Goal: Task Accomplishment & Management: Complete application form

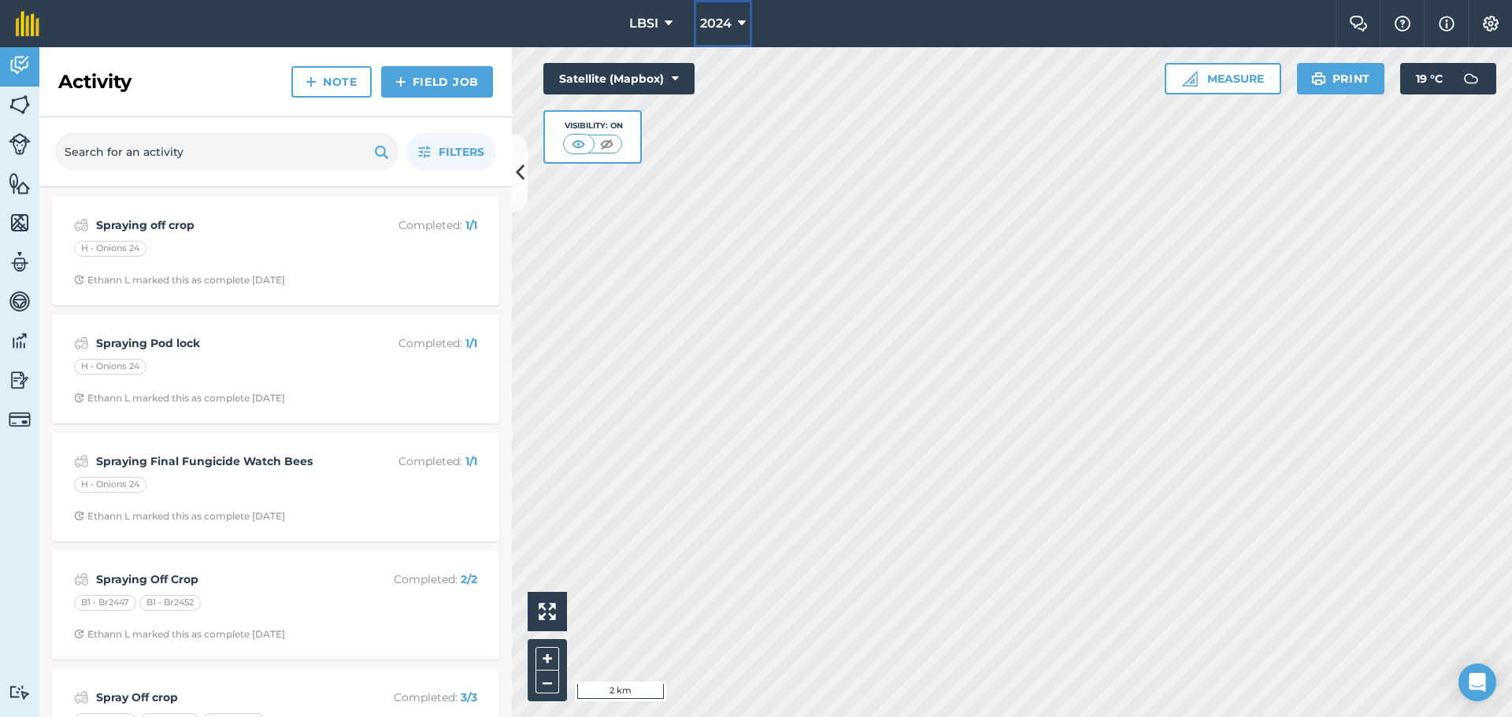
click at [741, 20] on icon at bounding box center [742, 23] width 8 height 19
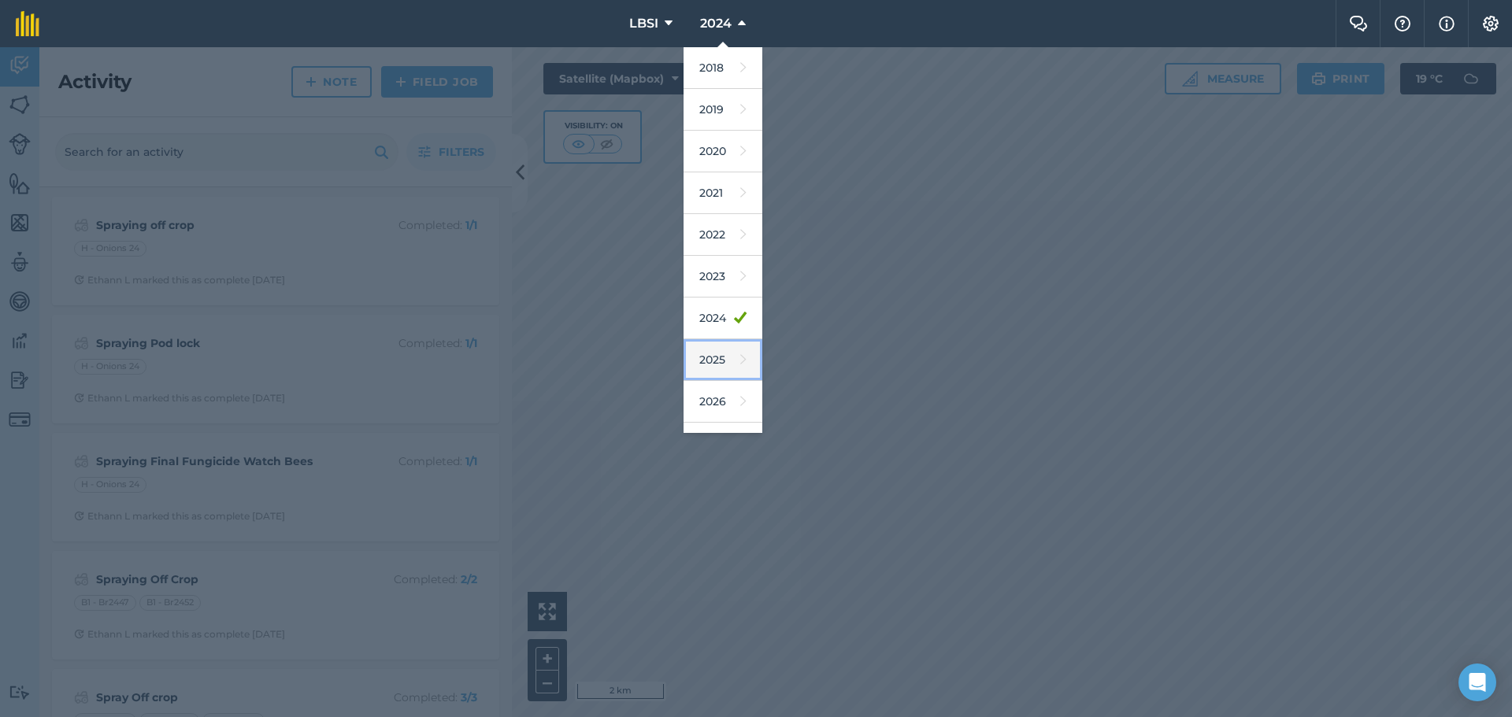
click at [715, 367] on link "2025" at bounding box center [723, 360] width 79 height 42
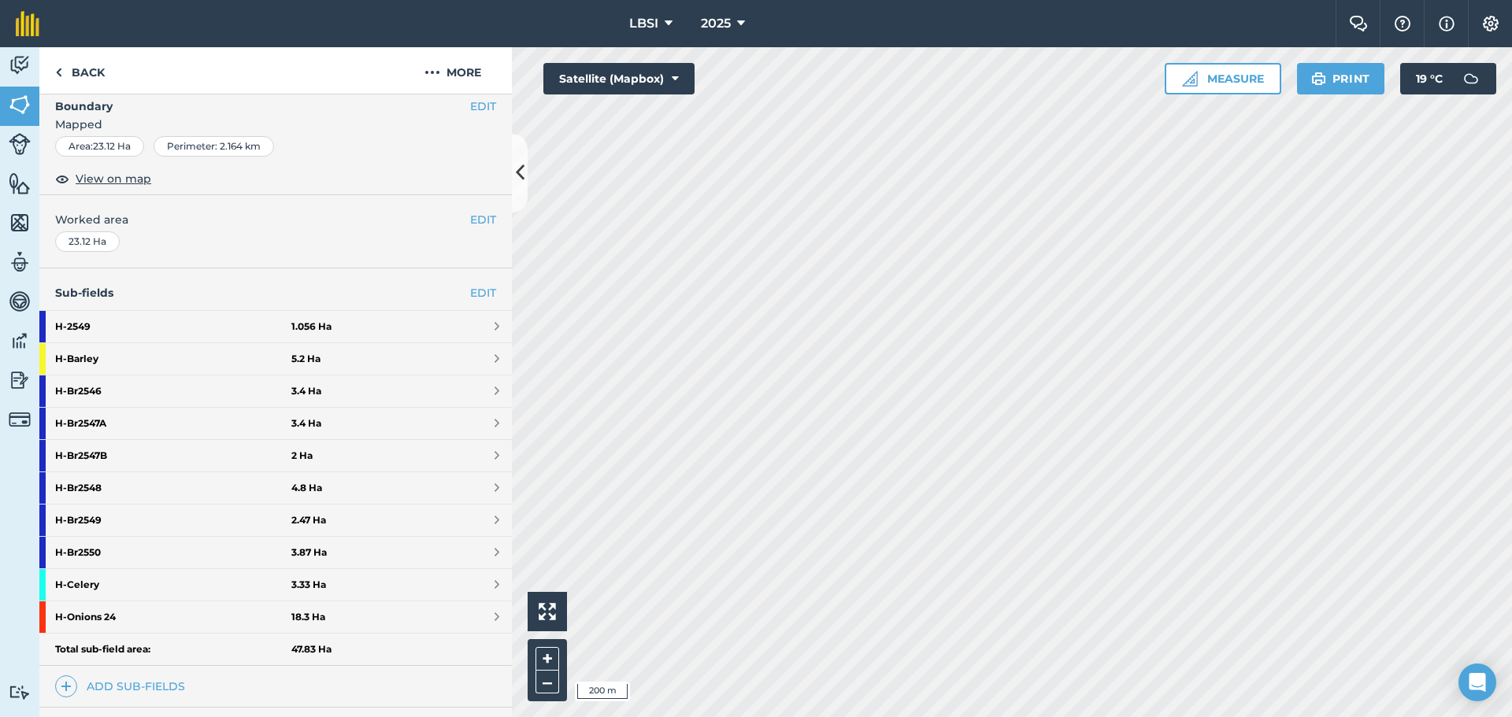
scroll to position [236, 0]
click at [102, 521] on strong "H - Br2549" at bounding box center [173, 518] width 236 height 31
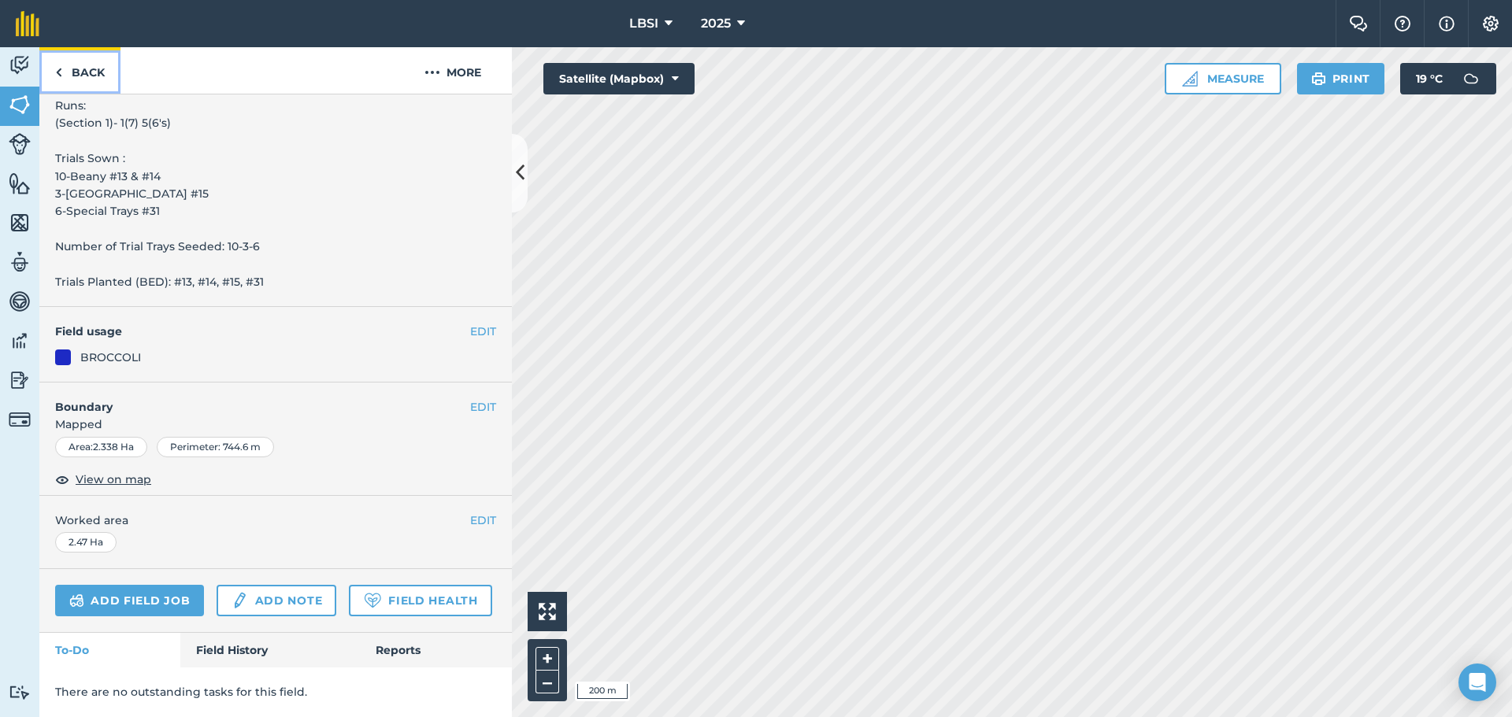
click at [57, 68] on img at bounding box center [58, 72] width 7 height 19
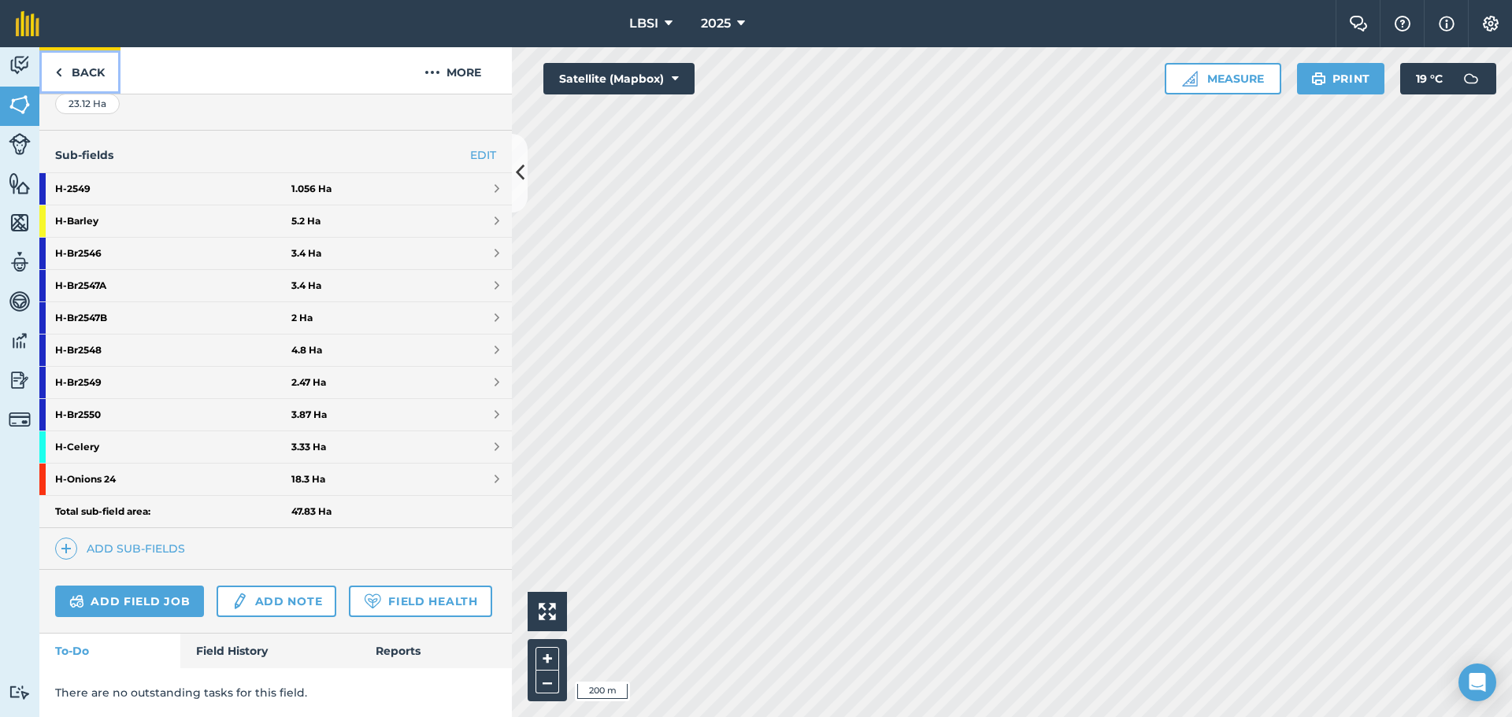
scroll to position [236, 0]
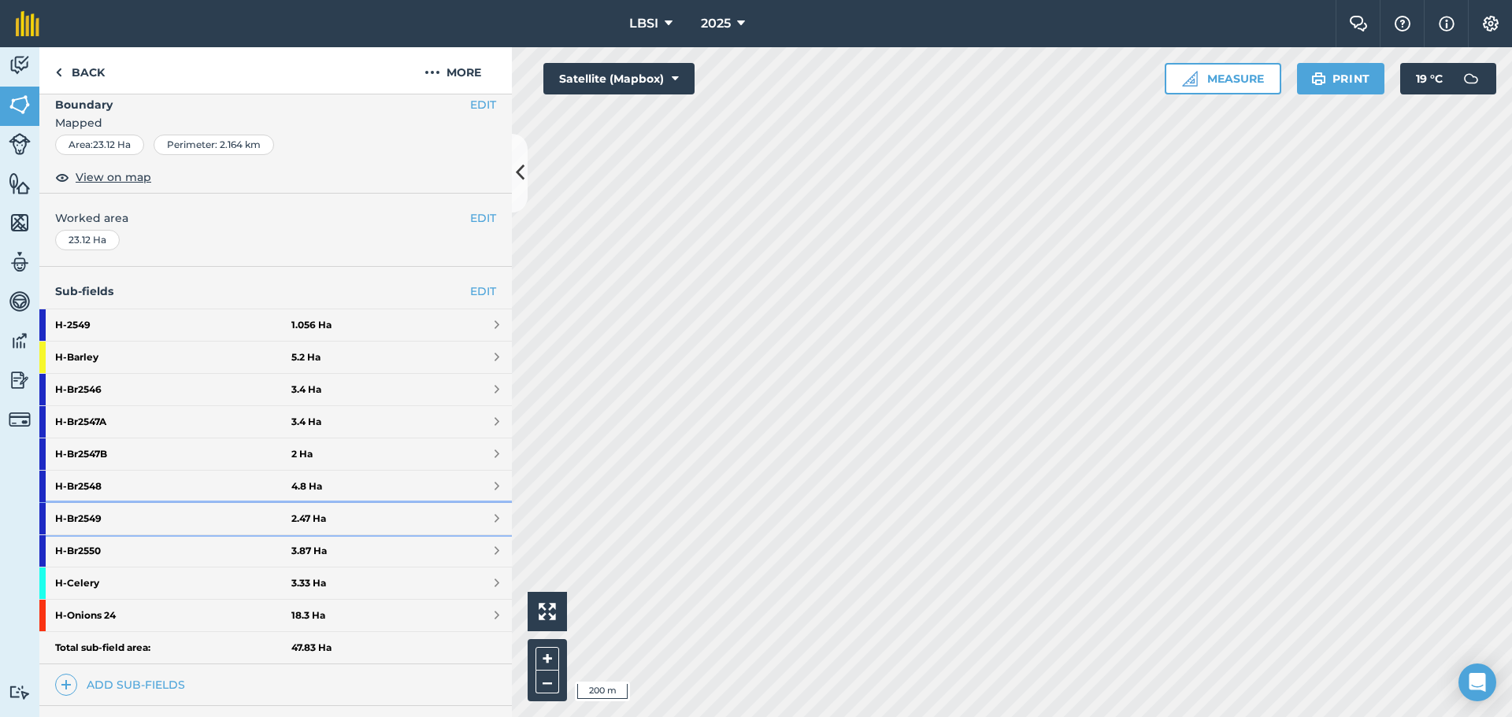
click at [135, 521] on strong "H - Br2549" at bounding box center [173, 518] width 236 height 31
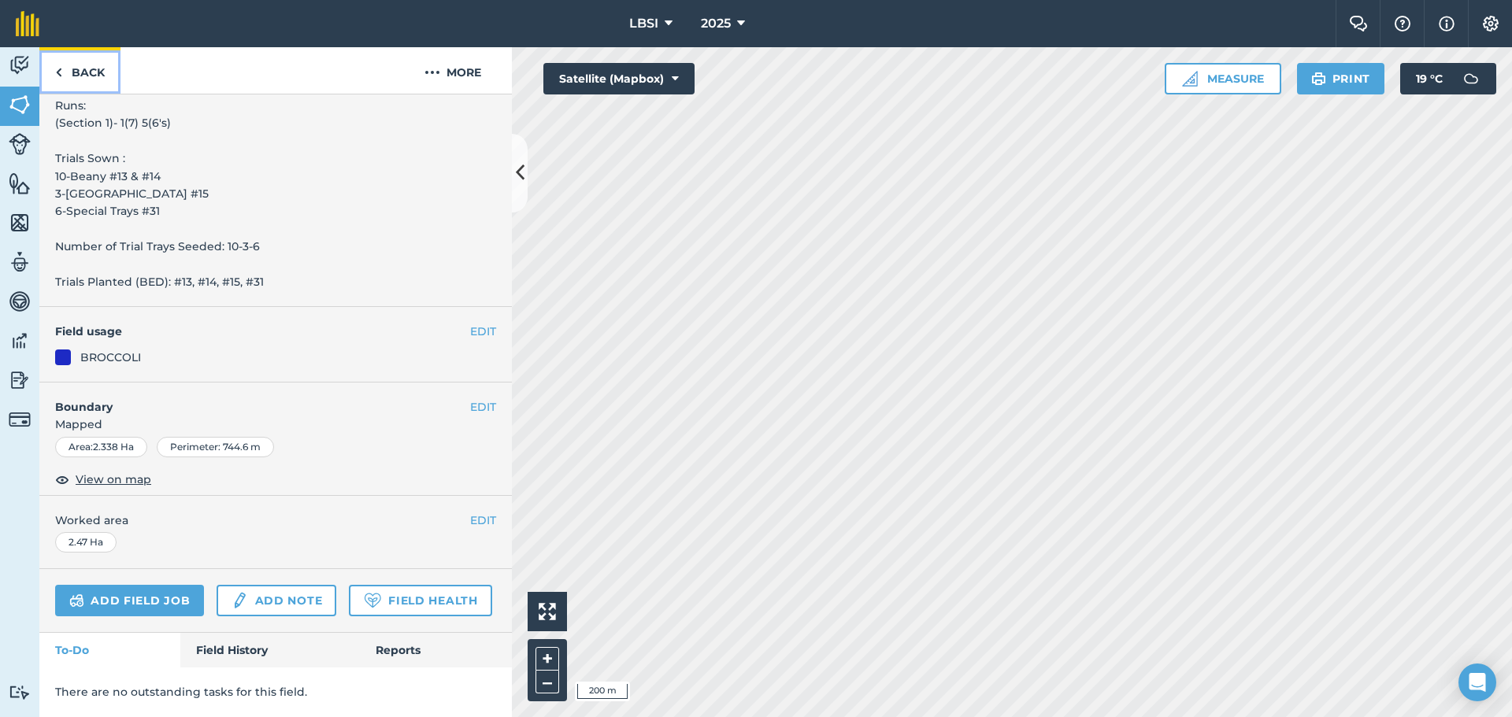
click at [58, 77] on img at bounding box center [58, 72] width 7 height 19
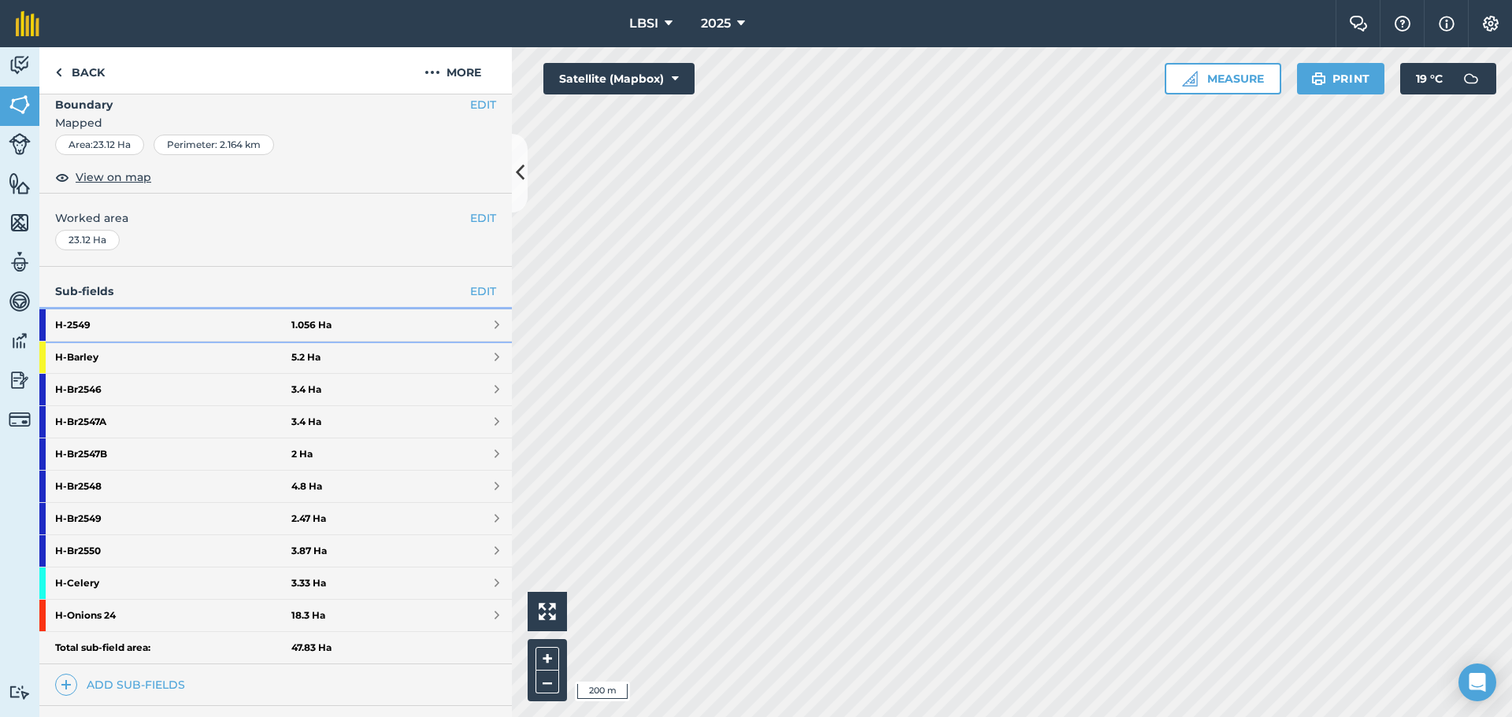
click at [117, 327] on strong "H - 2549" at bounding box center [173, 324] width 236 height 31
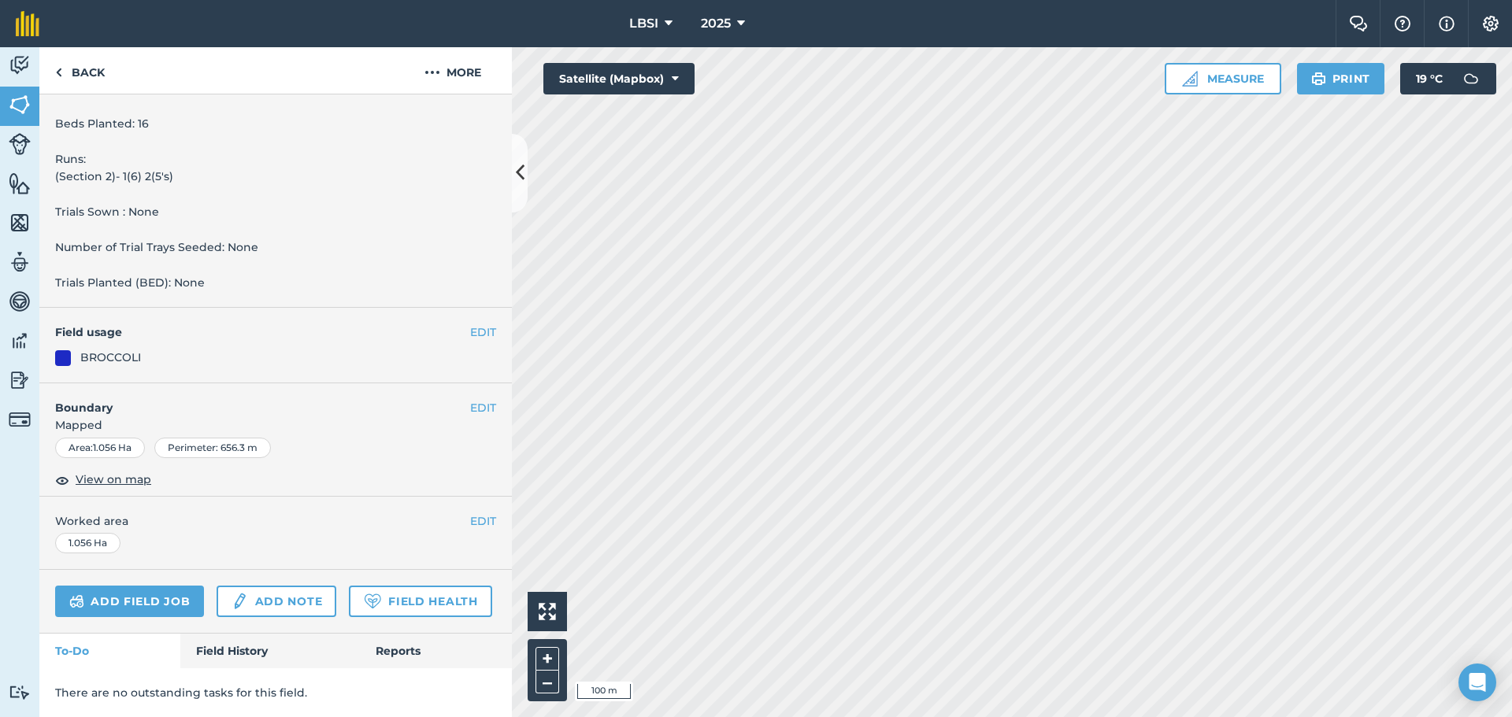
scroll to position [591, 0]
click at [147, 586] on link "Add field job" at bounding box center [129, 601] width 149 height 31
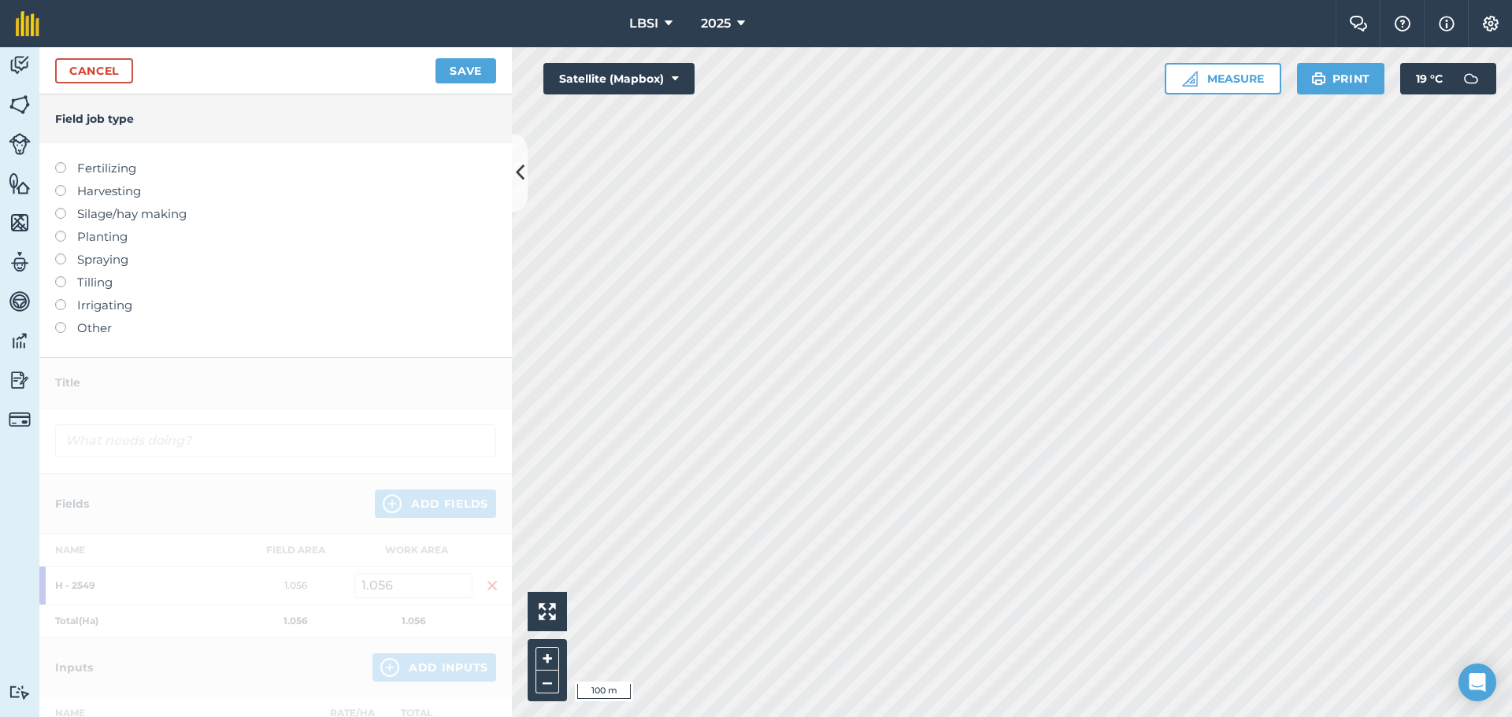
click at [63, 254] on label at bounding box center [66, 254] width 22 height 0
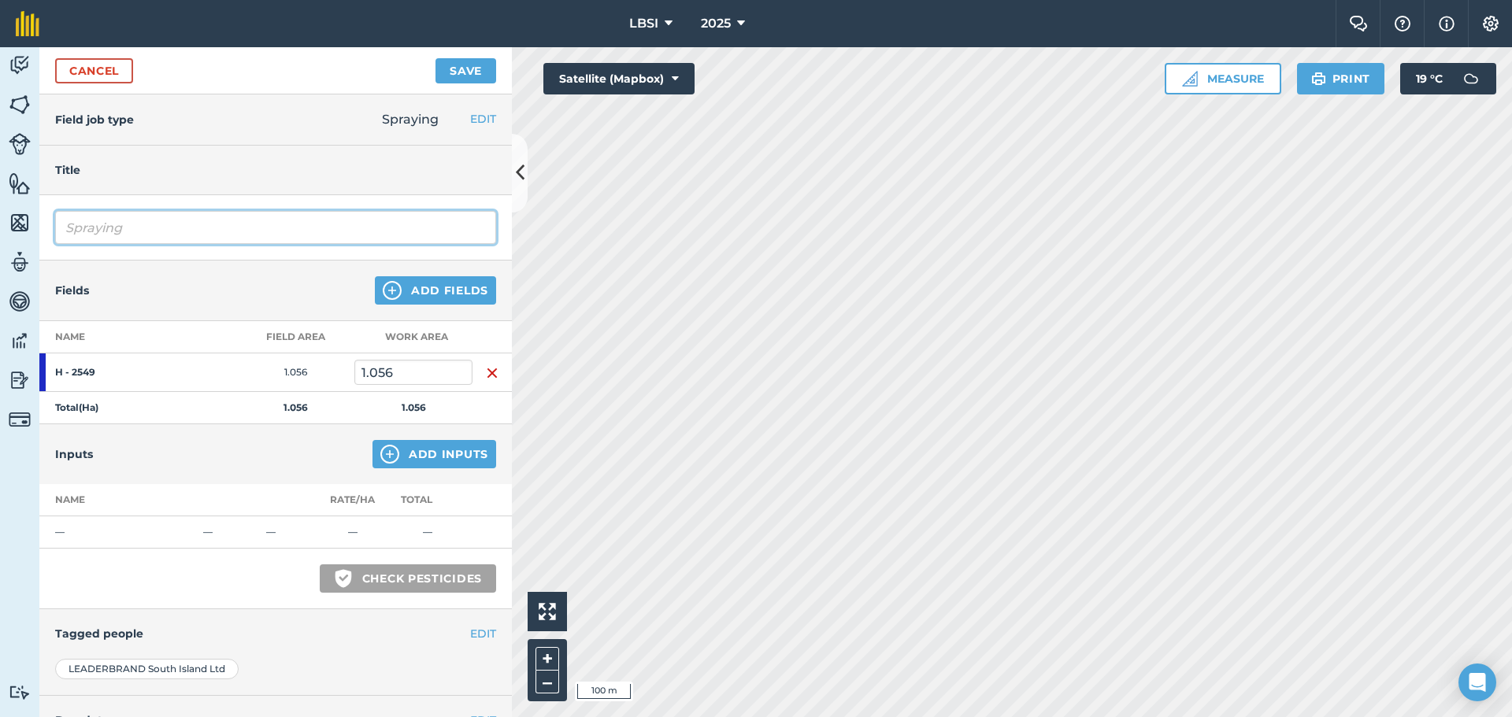
click at [154, 227] on input "Spraying" at bounding box center [275, 227] width 441 height 33
type input "Spraying Aphids"
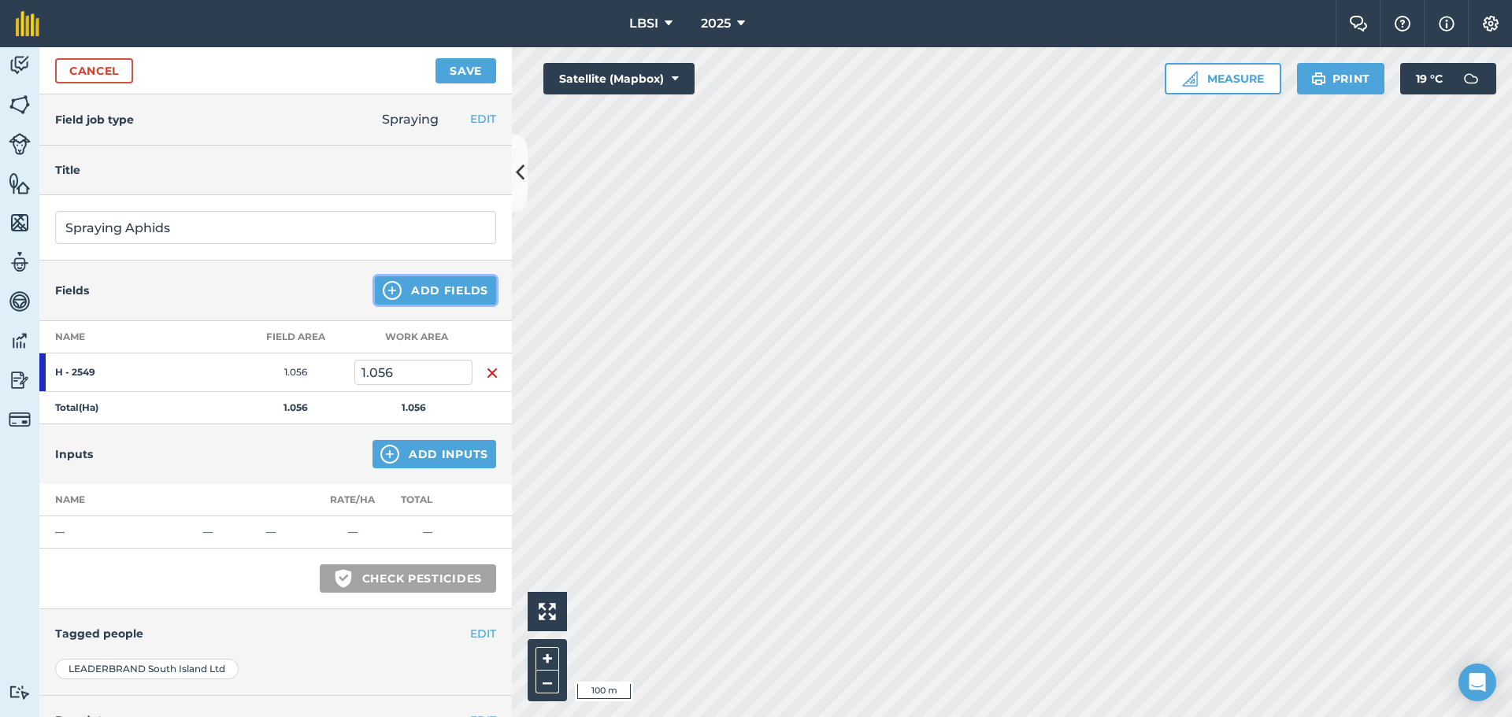
click at [383, 293] on img at bounding box center [392, 290] width 19 height 19
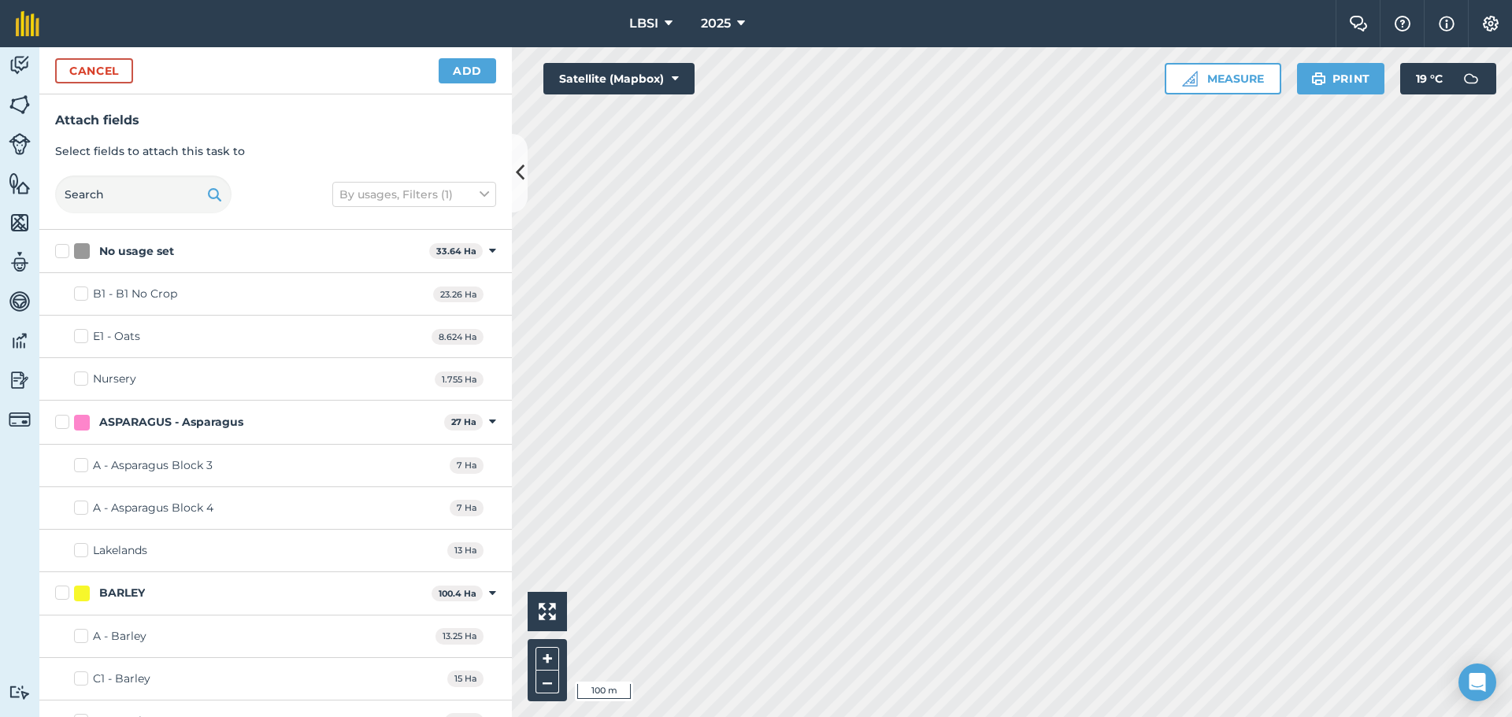
checkbox input "true"
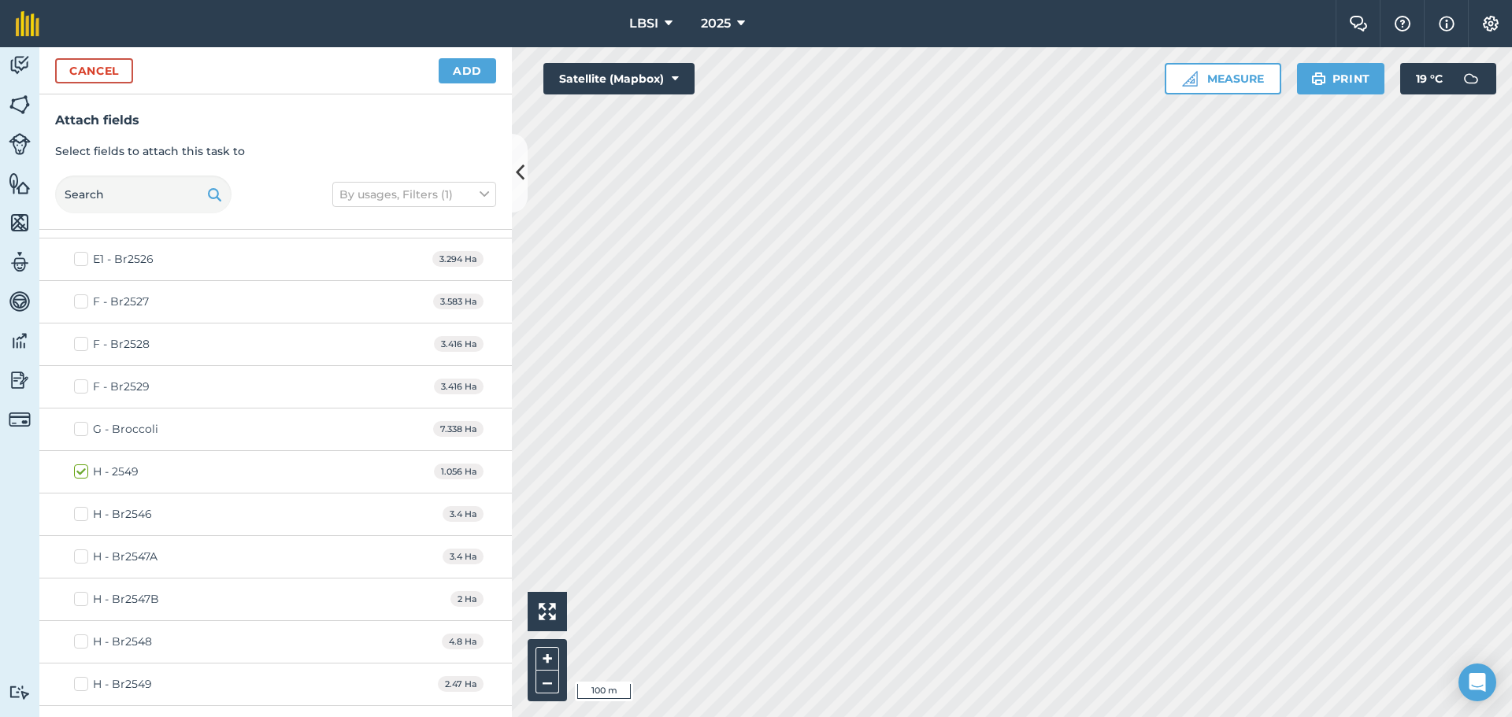
scroll to position [2914, 0]
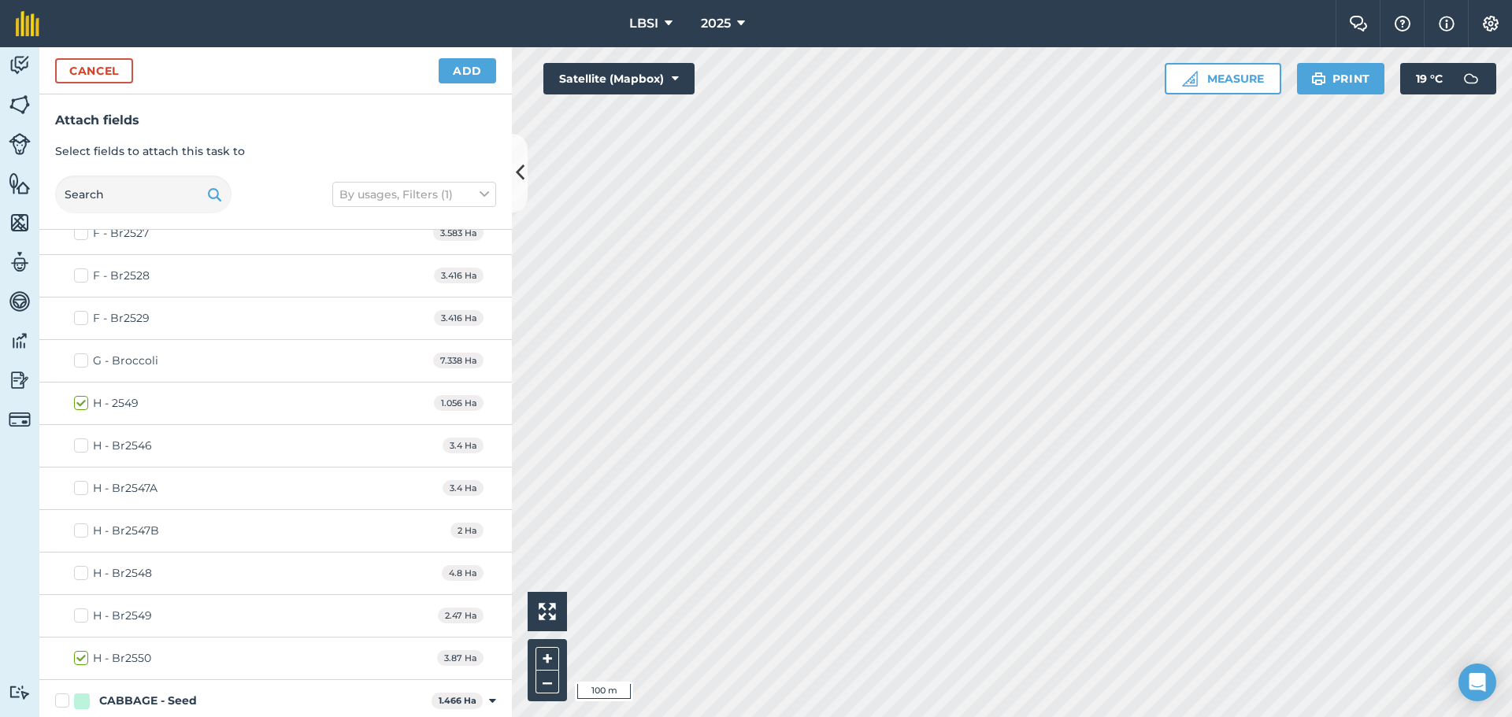
click at [173, 622] on div "H - Br2549 2.47 Ha" at bounding box center [275, 616] width 472 height 43
click at [79, 619] on label "H - Br2549" at bounding box center [113, 616] width 78 height 17
click at [79, 618] on input "H - Br2549" at bounding box center [79, 613] width 10 height 10
click at [79, 619] on label "H - Br2549" at bounding box center [113, 616] width 78 height 17
click at [79, 618] on input "H - Br2549" at bounding box center [79, 613] width 10 height 10
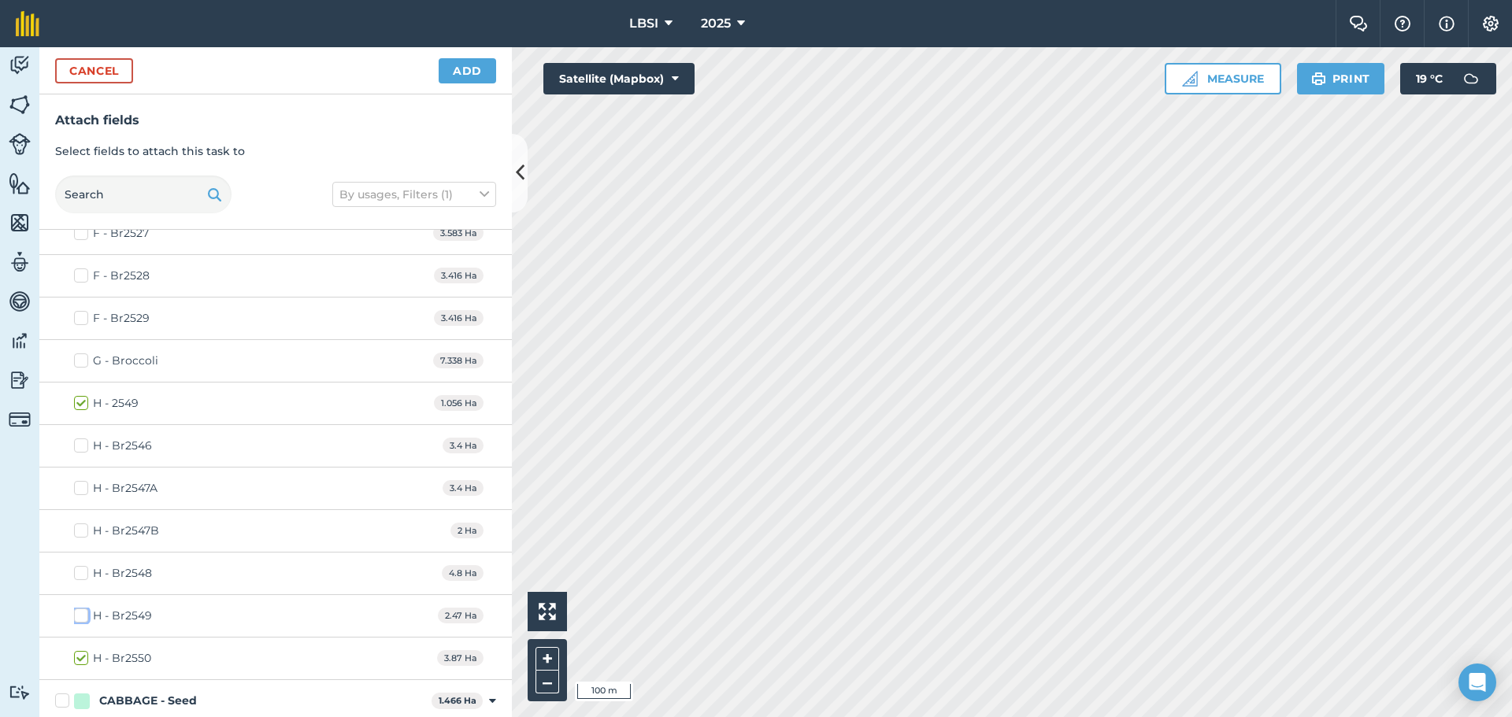
checkbox input "false"
click at [482, 71] on button "Add" at bounding box center [467, 70] width 57 height 25
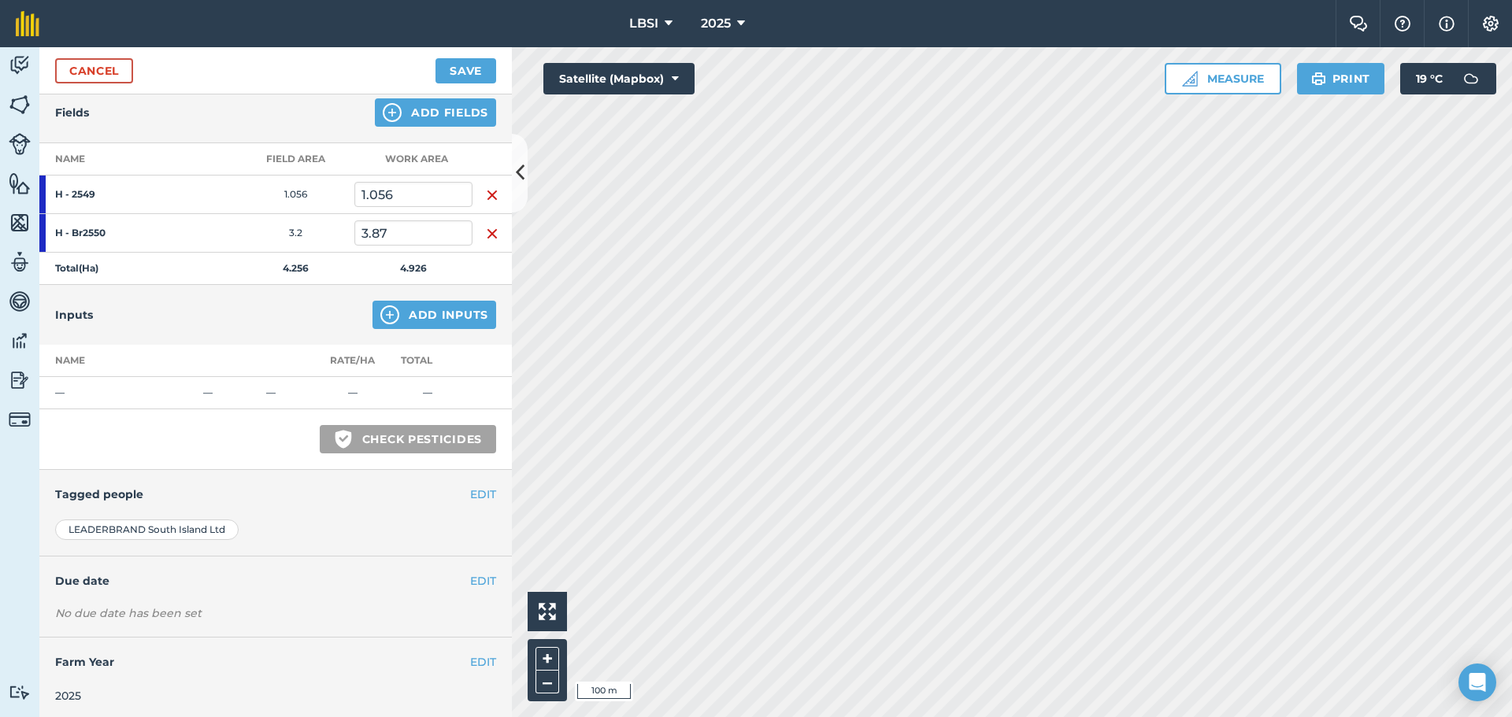
scroll to position [182, 0]
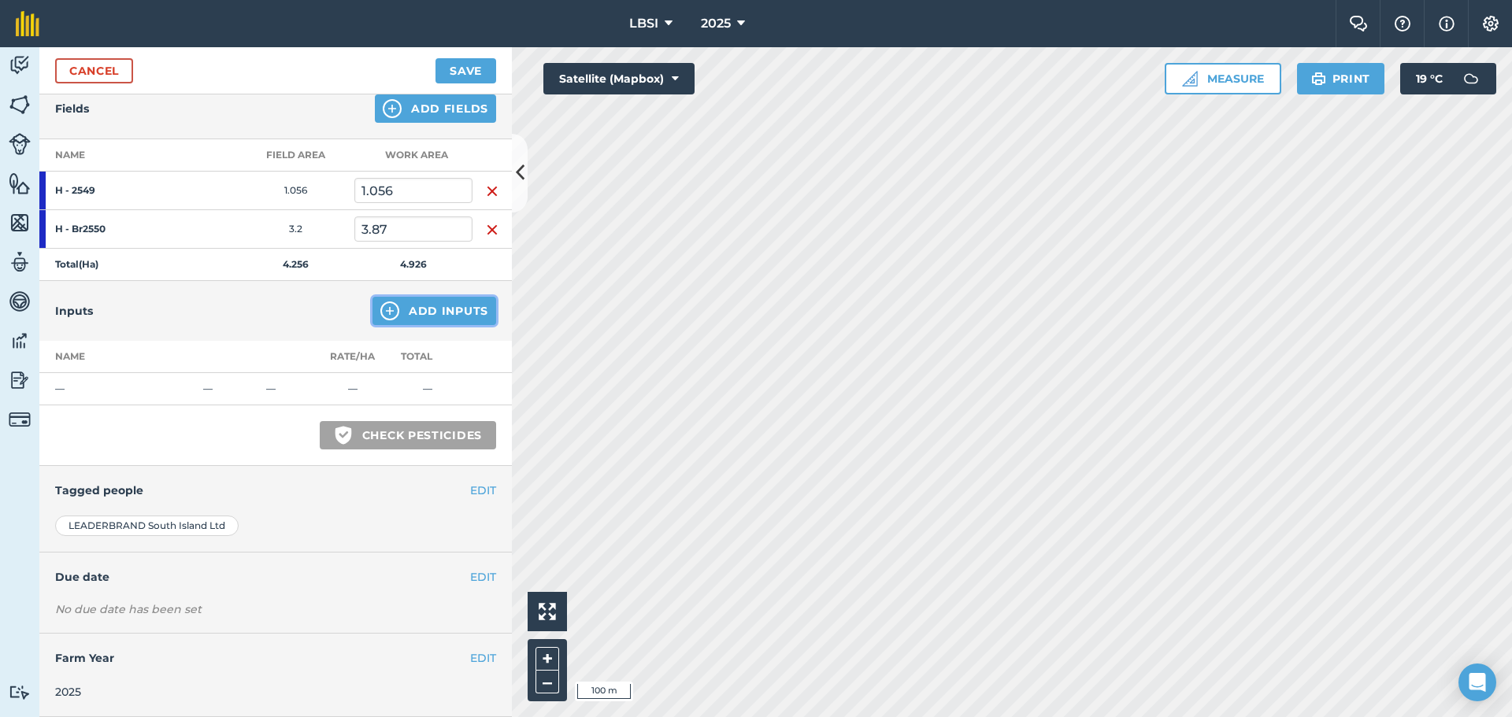
click at [380, 313] on img at bounding box center [389, 311] width 19 height 19
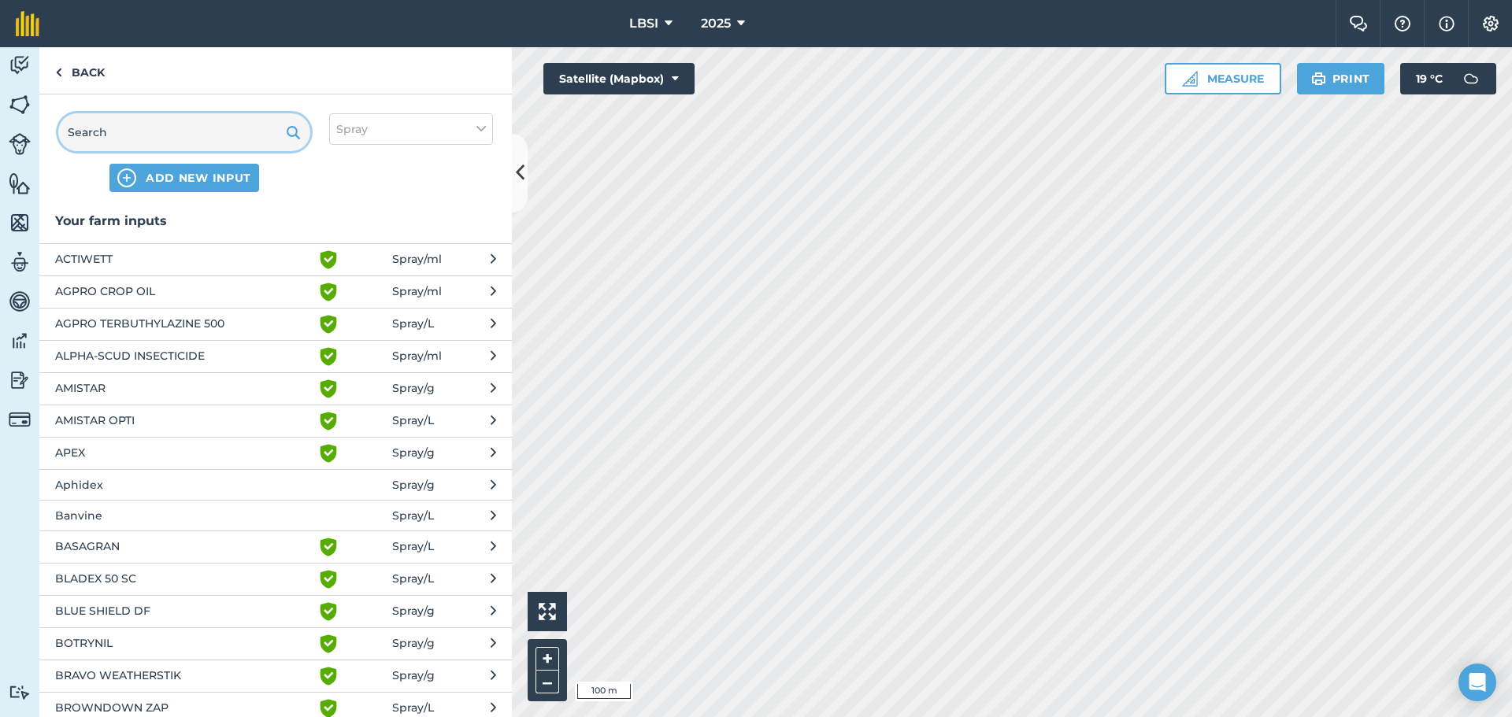
click at [131, 128] on input "text" at bounding box center [184, 132] width 252 height 38
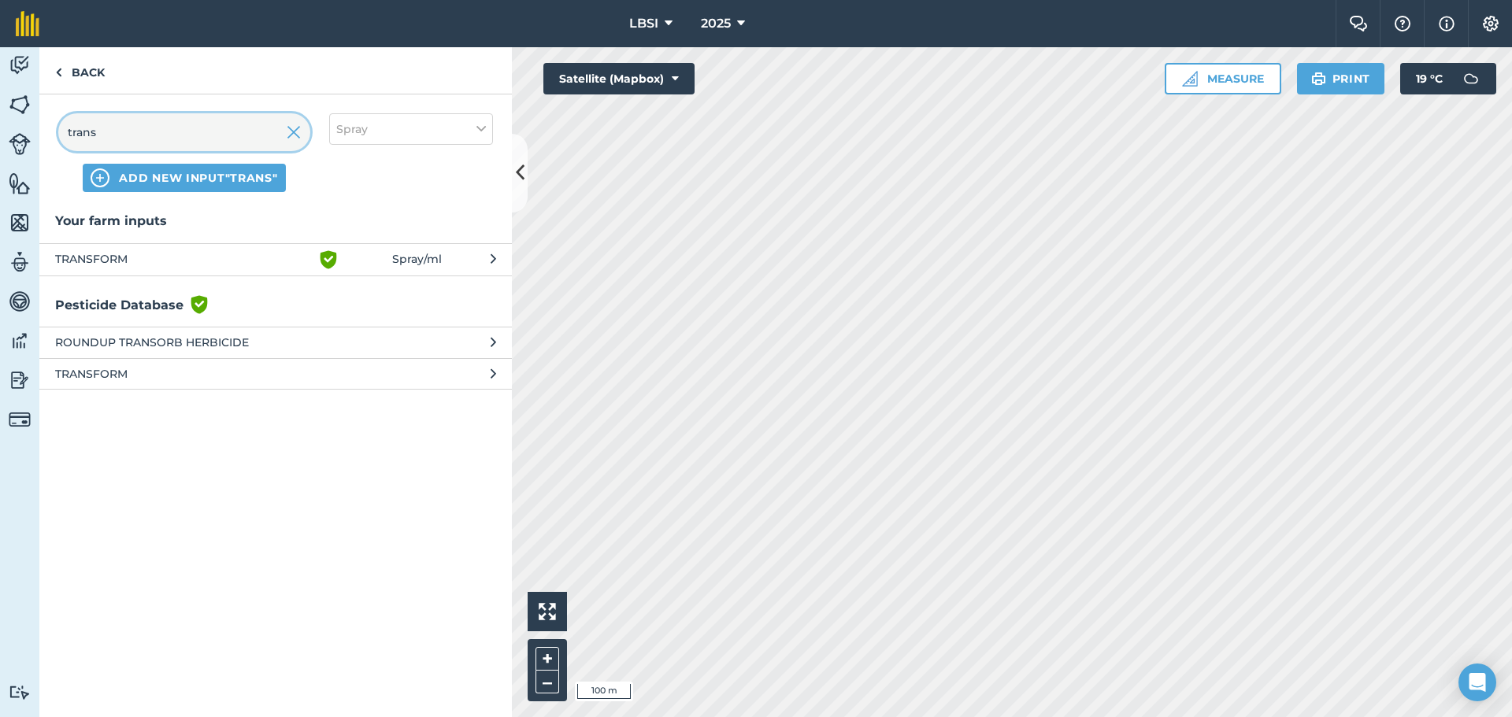
type input "trans"
click at [204, 262] on span "TRANSFORM" at bounding box center [183, 259] width 257 height 19
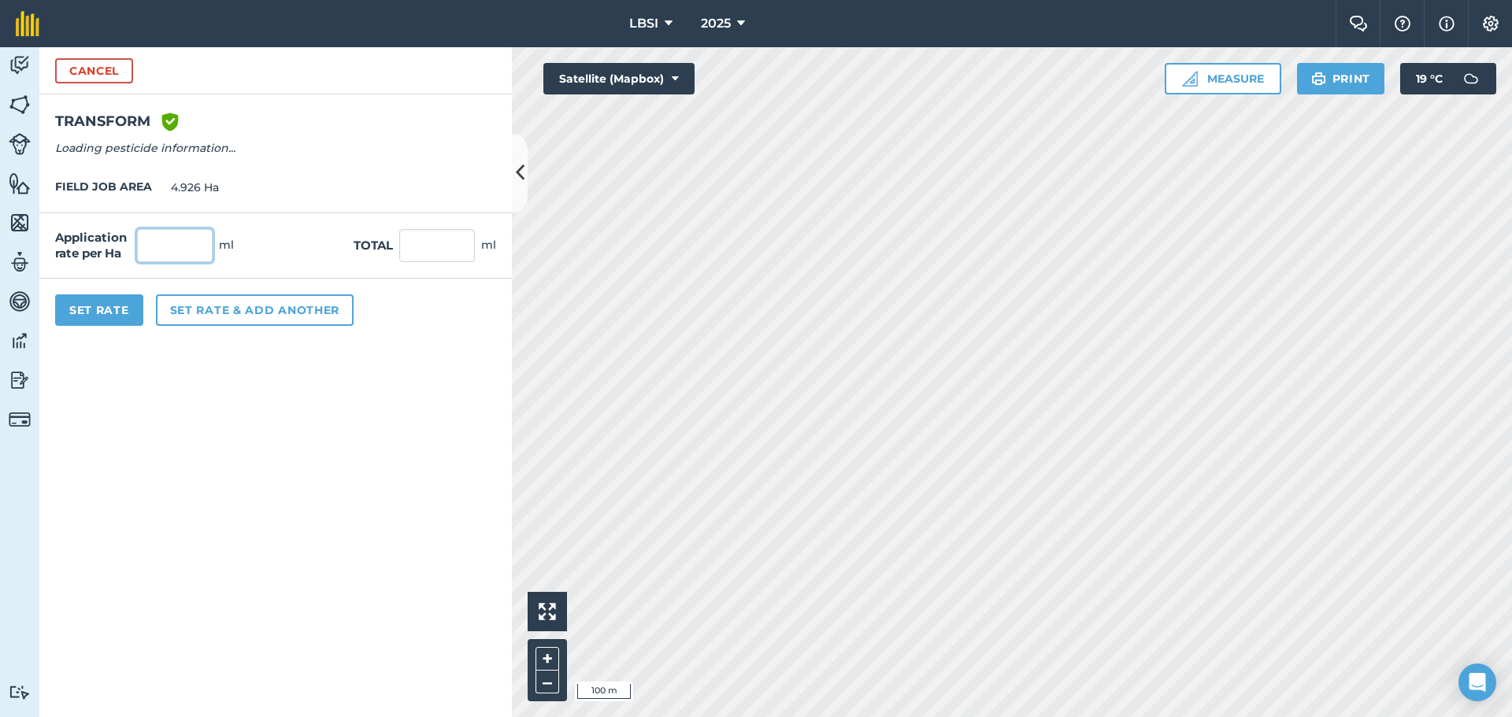
click at [180, 246] on input "text" at bounding box center [175, 245] width 76 height 33
type input "250"
type input "1,231.5"
click at [84, 314] on button "Set Rate" at bounding box center [99, 310] width 88 height 31
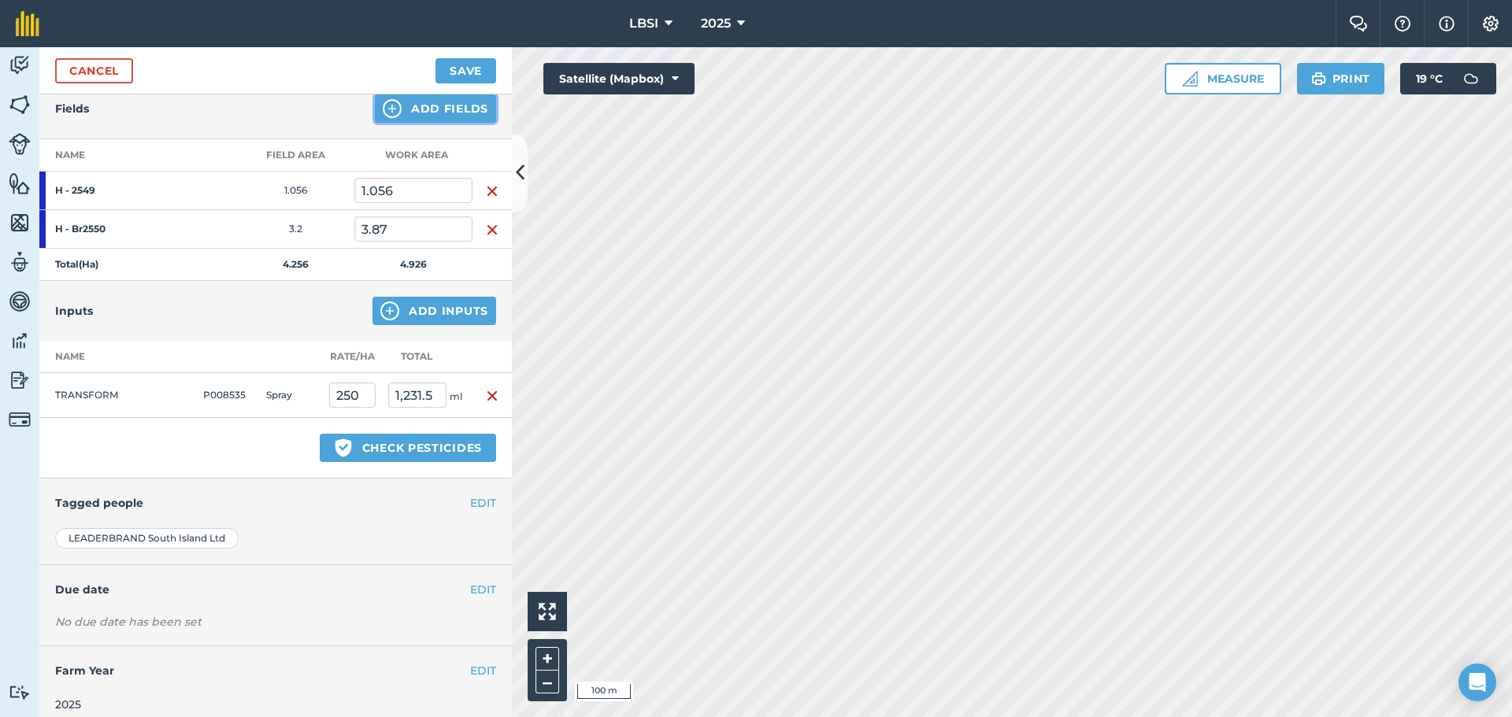
click at [386, 110] on img at bounding box center [392, 108] width 19 height 19
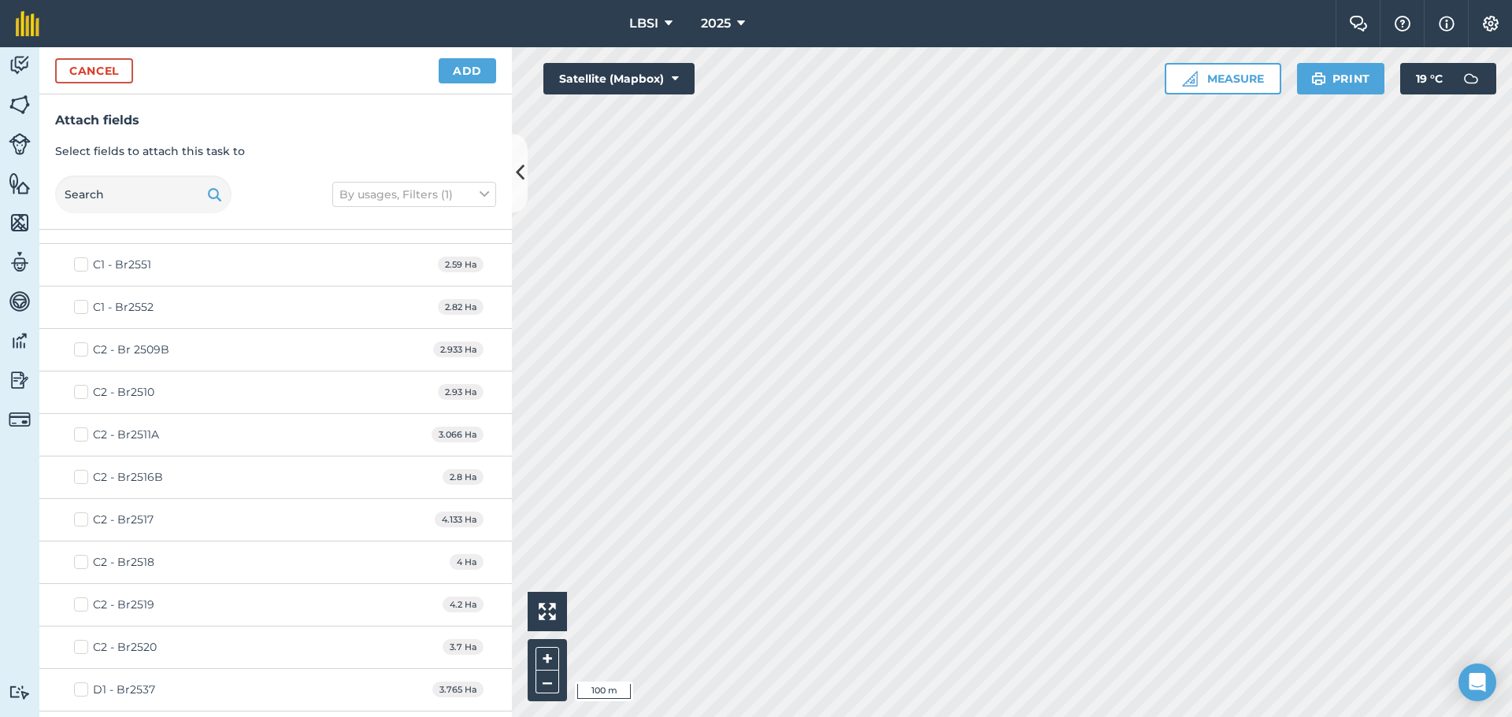
scroll to position [1024, 0]
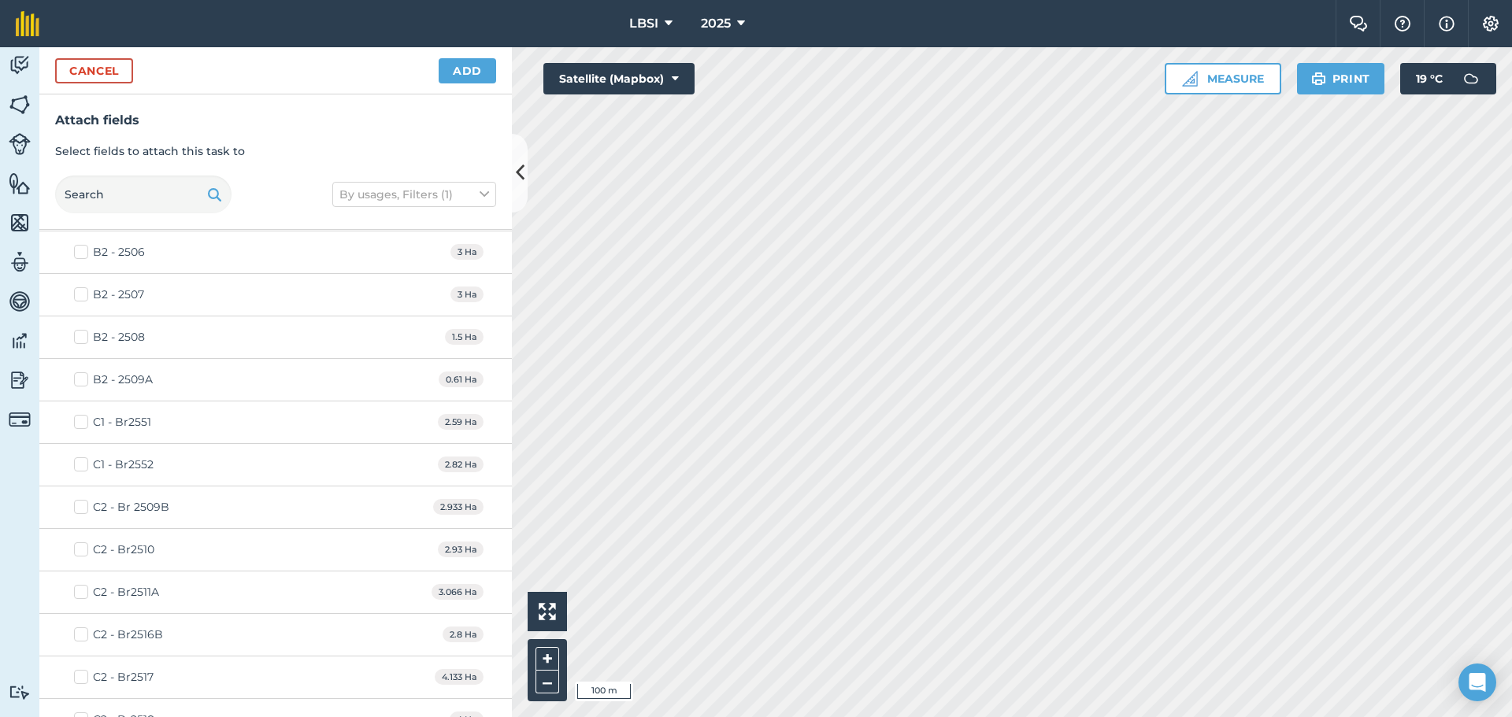
click at [80, 420] on label "C1 - Br2551" at bounding box center [112, 422] width 77 height 17
click at [80, 420] on input "C1 - Br2551" at bounding box center [79, 419] width 10 height 10
checkbox input "true"
click at [79, 465] on label "C1 - Br2552" at bounding box center [114, 465] width 80 height 17
click at [79, 465] on input "C1 - Br2552" at bounding box center [79, 462] width 10 height 10
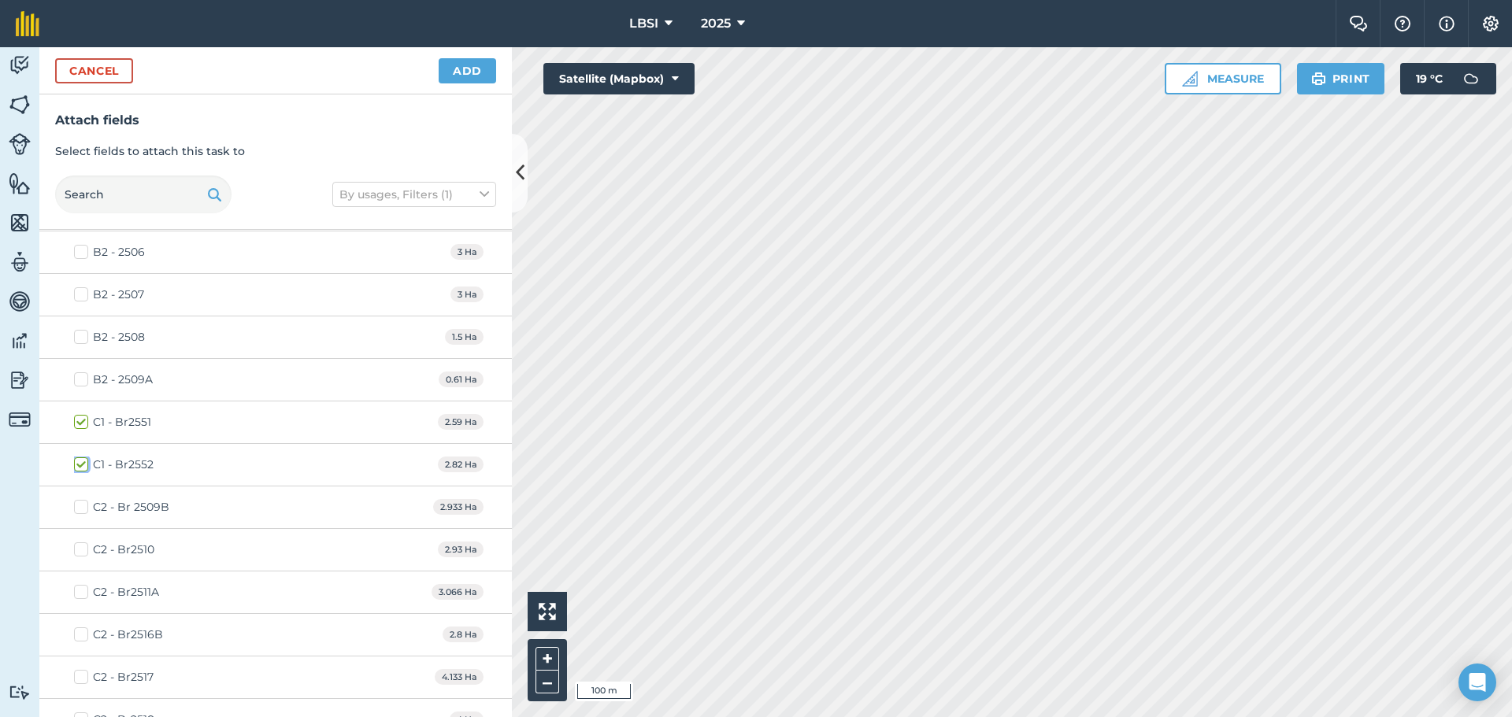
checkbox input "true"
click at [458, 75] on button "Add" at bounding box center [467, 70] width 57 height 25
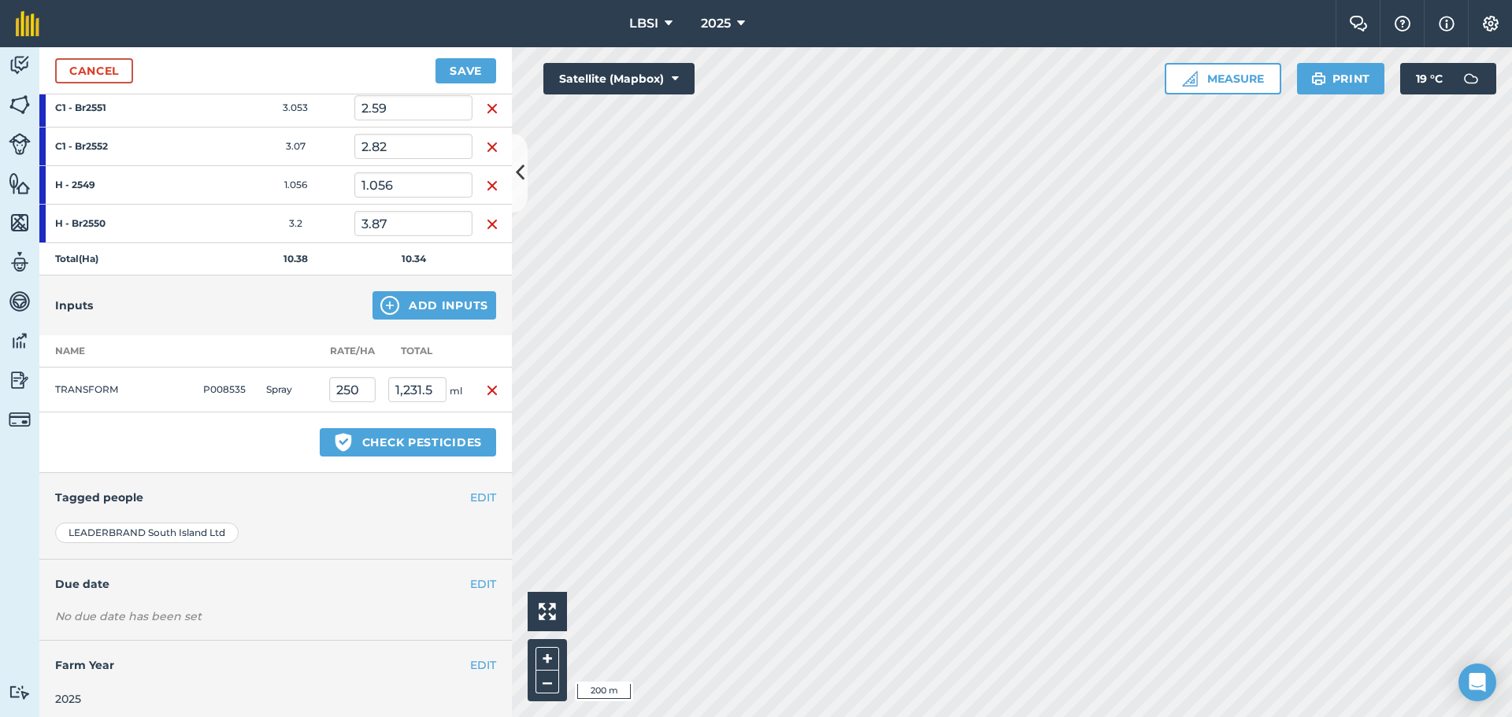
scroll to position [272, 0]
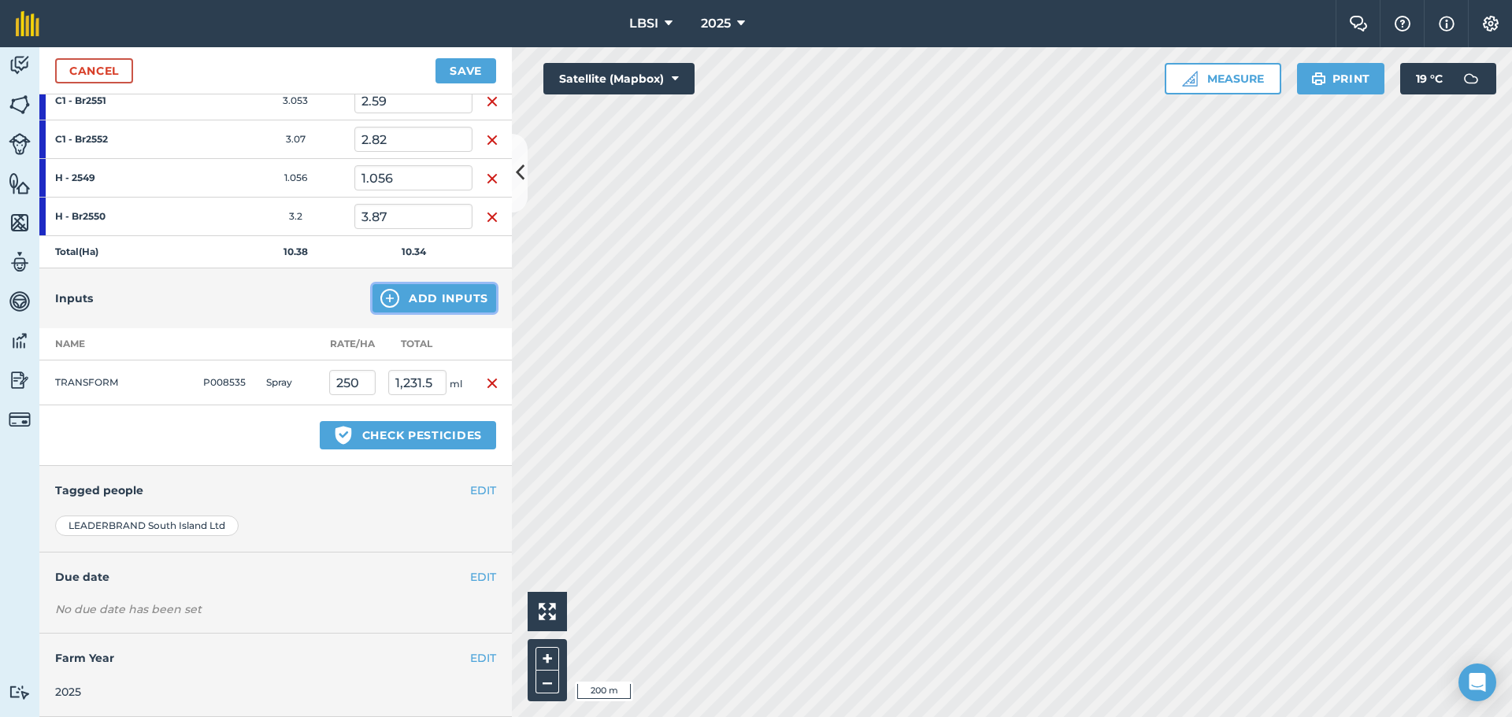
click at [383, 299] on img at bounding box center [389, 298] width 19 height 19
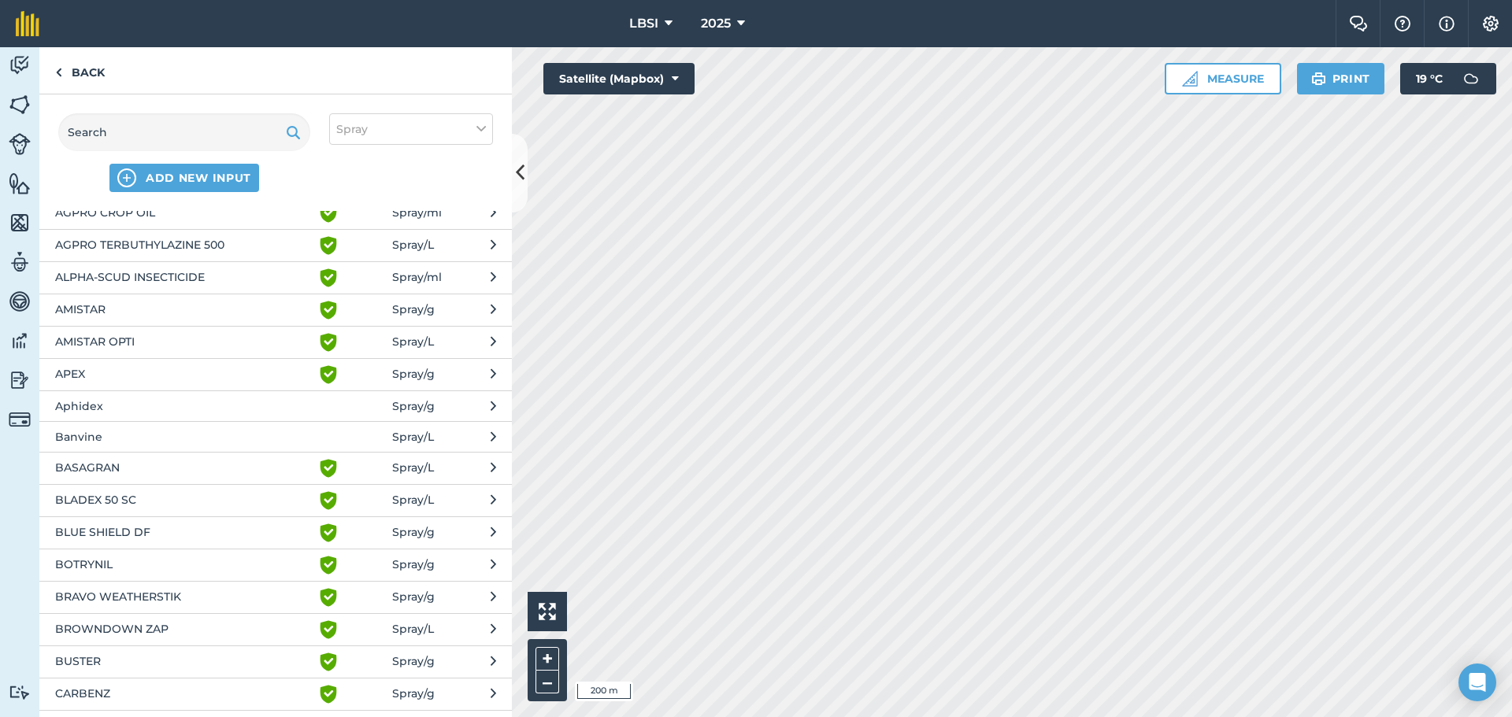
scroll to position [0, 0]
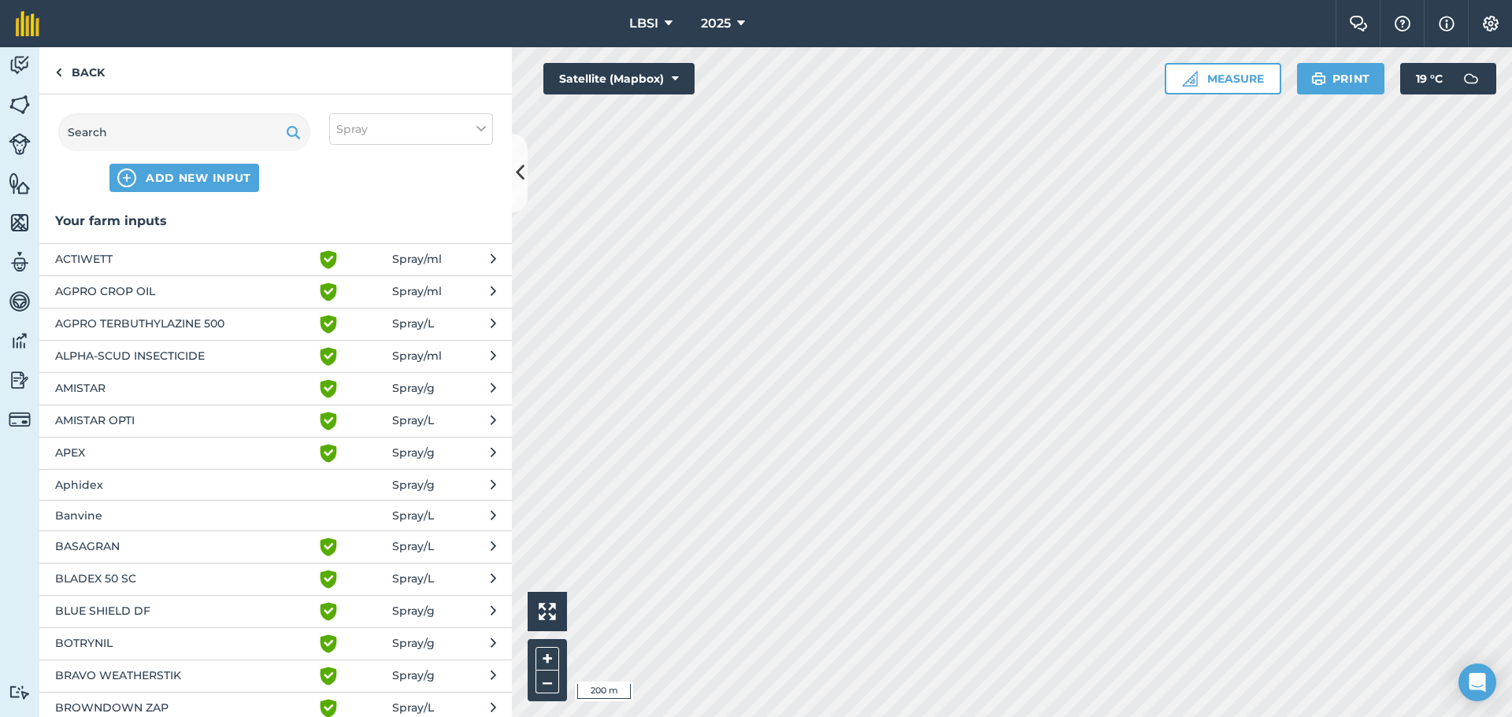
click at [120, 266] on span "ACTIWETT" at bounding box center [183, 259] width 257 height 19
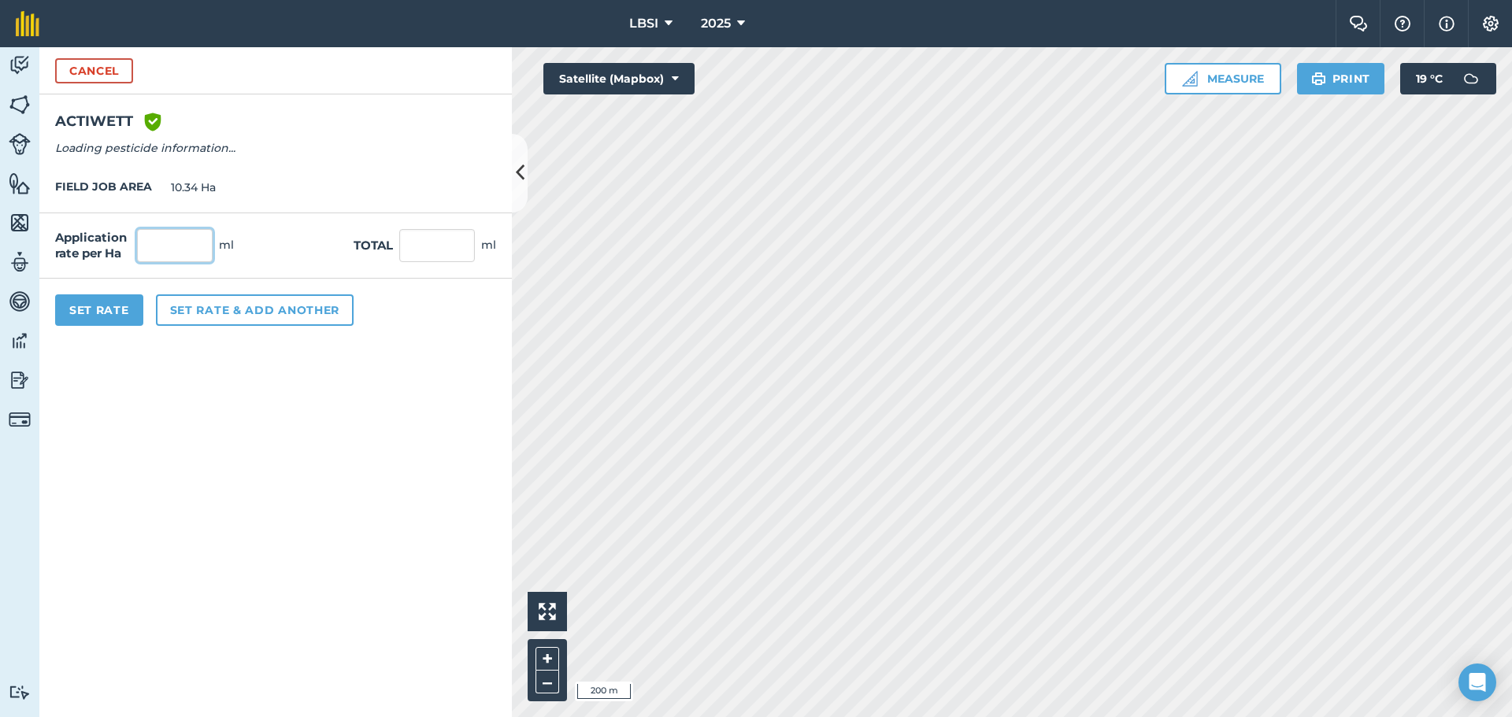
click at [195, 251] on input "text" at bounding box center [175, 245] width 76 height 33
type input "100"
click button "Cancel" at bounding box center [94, 70] width 78 height 25
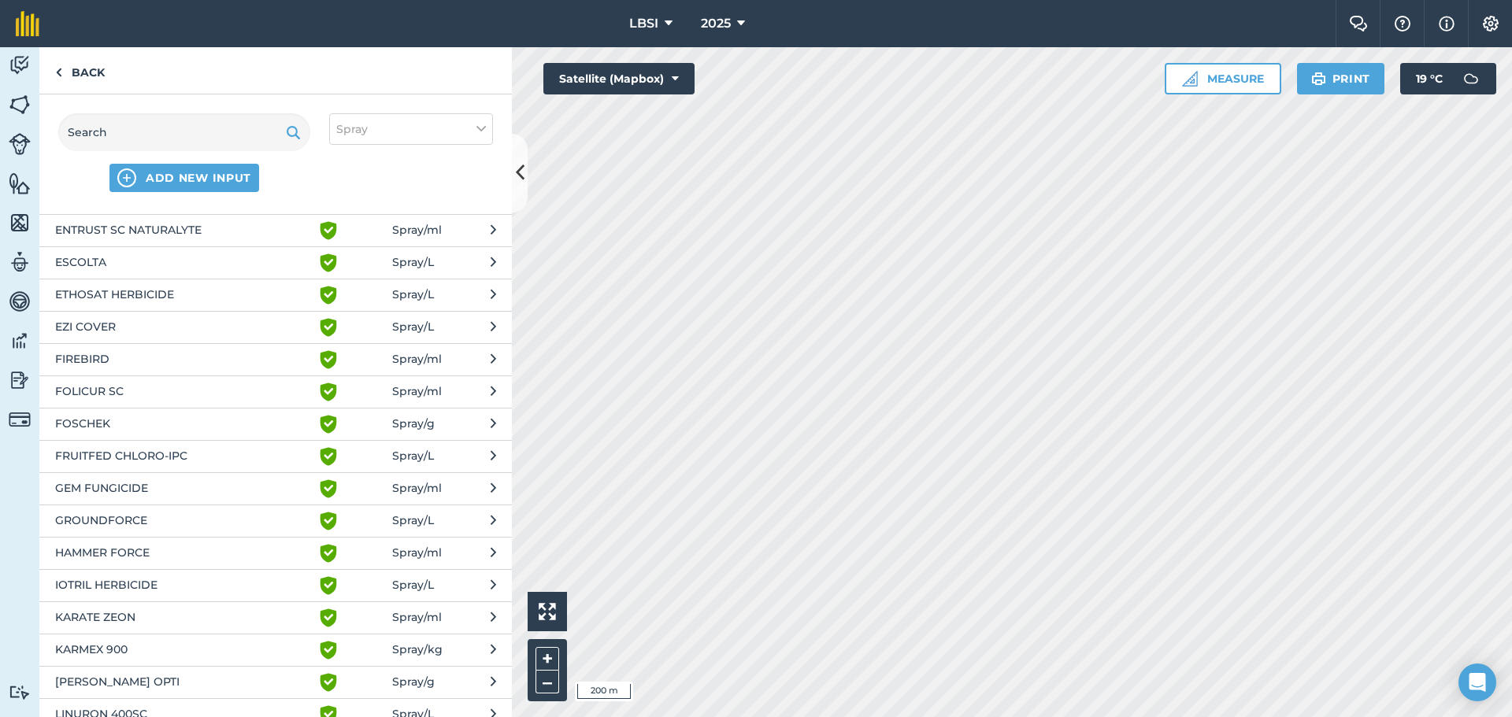
scroll to position [787, 0]
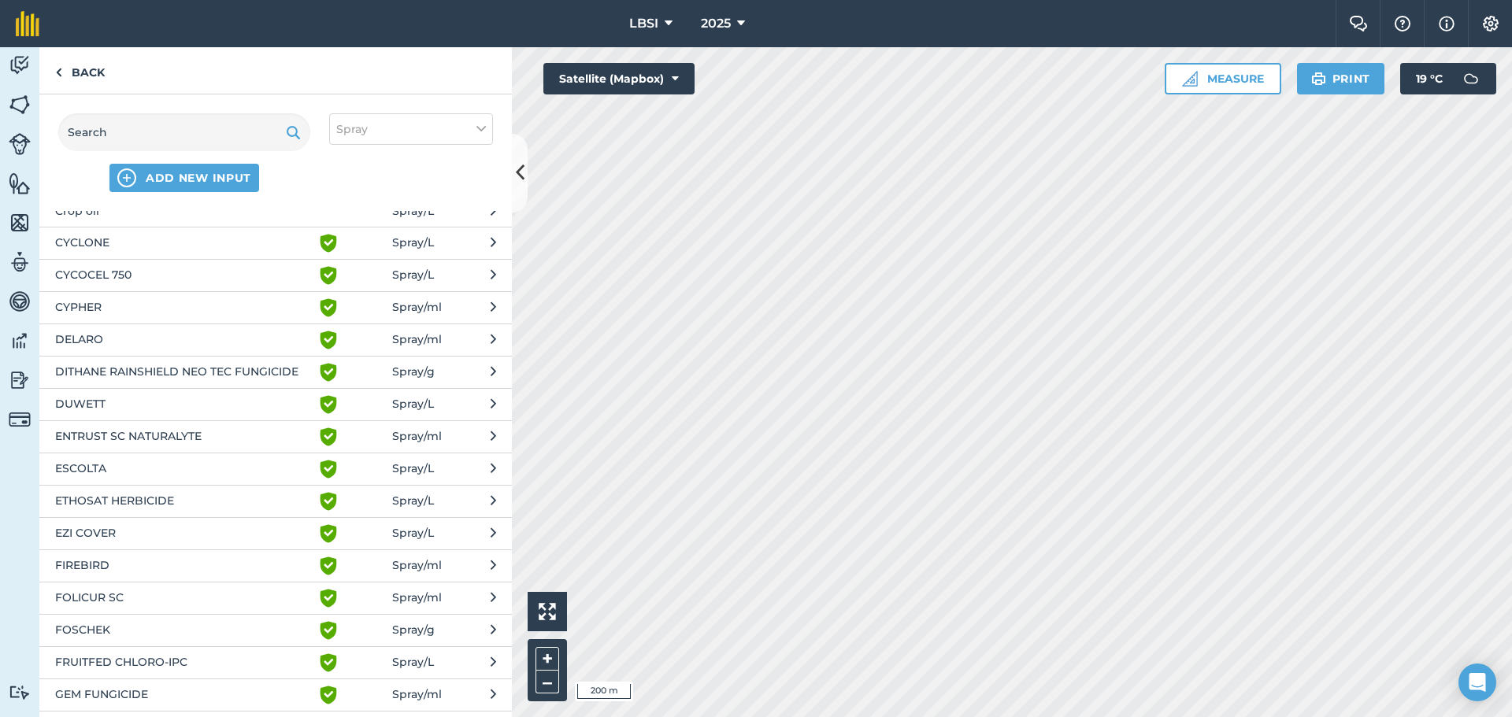
click at [102, 194] on div "ADD NEW INPUT Spray" at bounding box center [275, 152] width 472 height 117
click at [135, 178] on img at bounding box center [126, 178] width 19 height 19
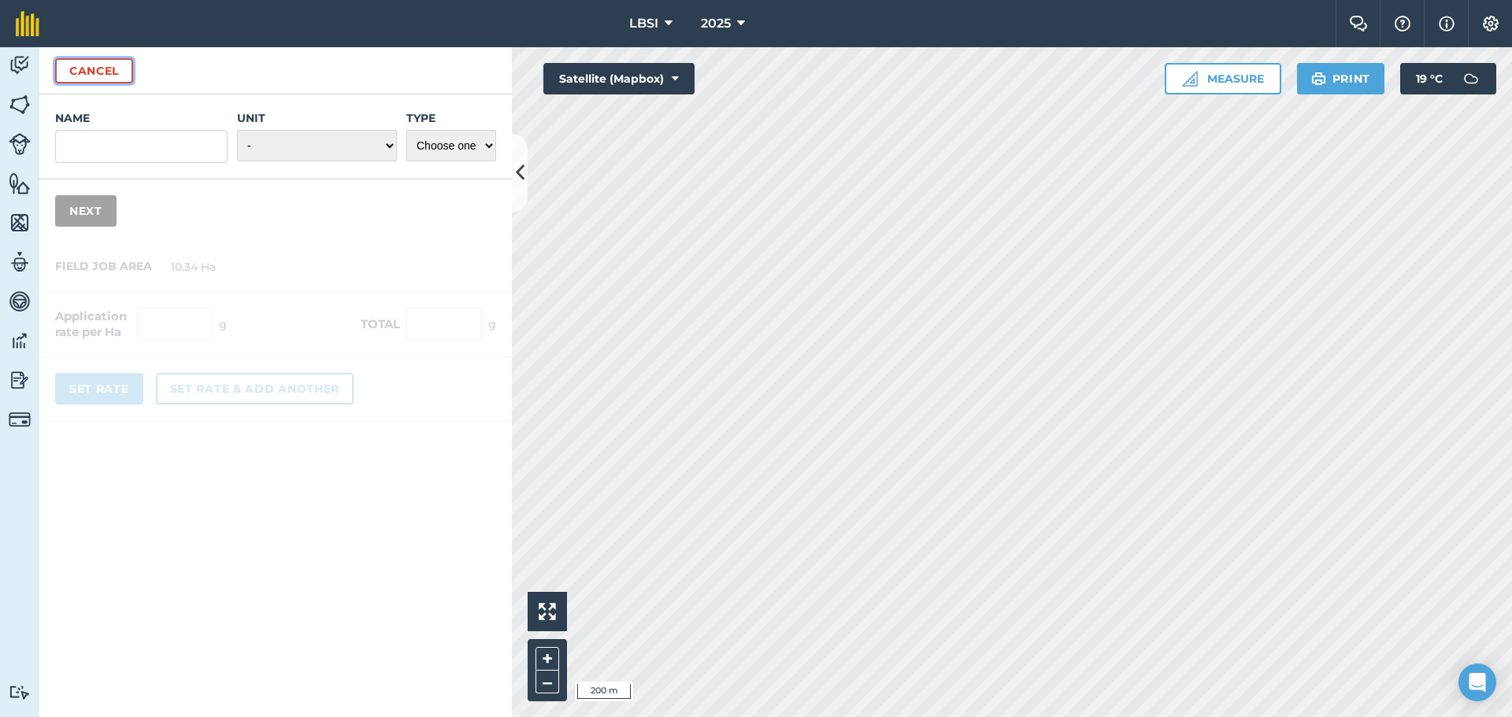
click at [83, 78] on button "Cancel" at bounding box center [94, 70] width 78 height 25
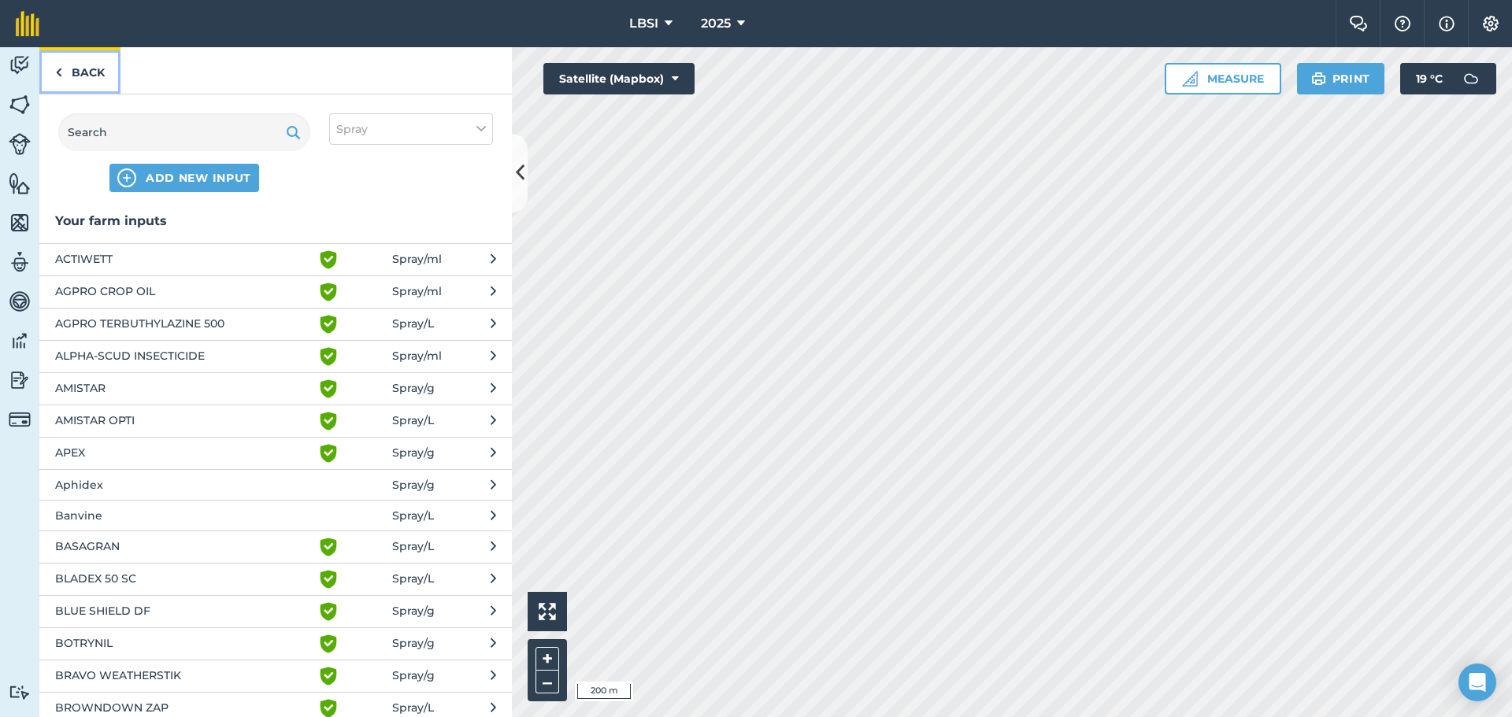
click at [61, 75] on img at bounding box center [58, 72] width 7 height 19
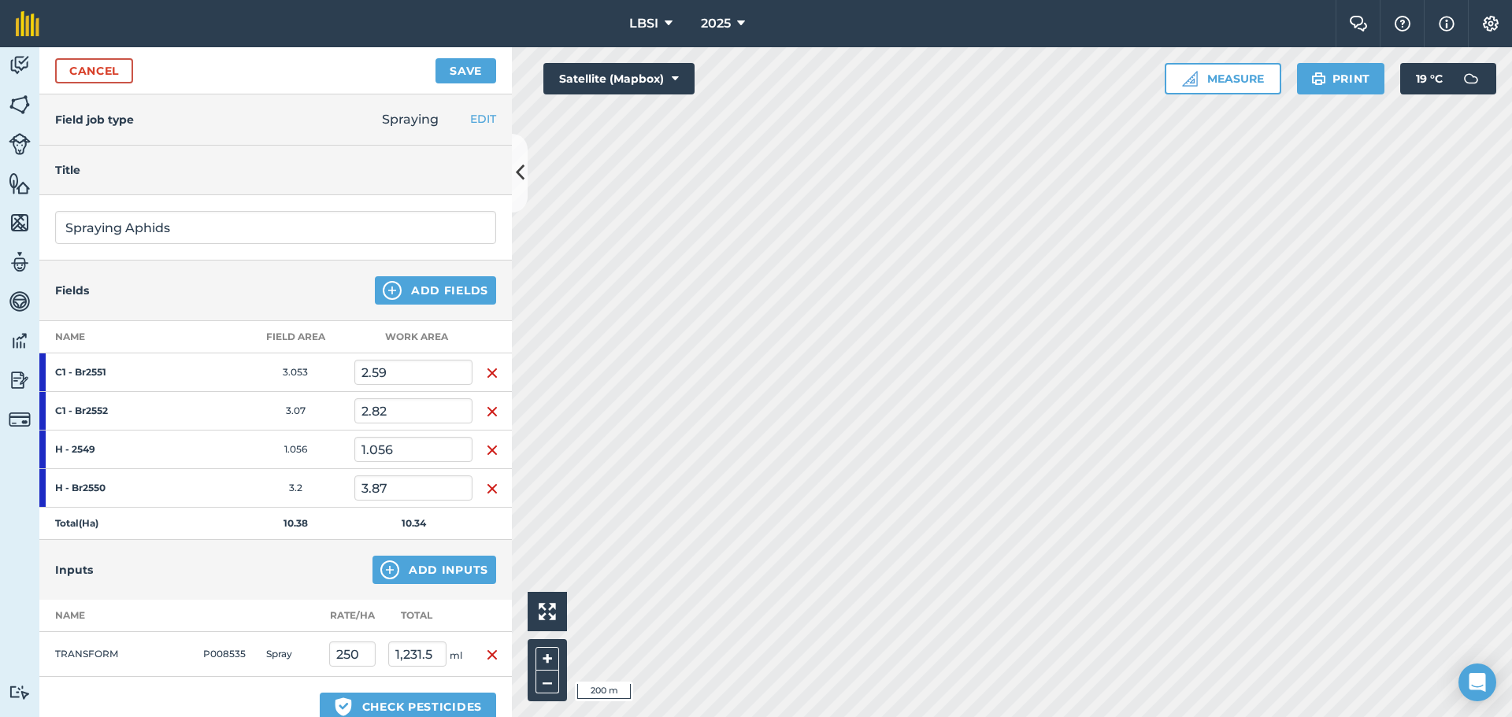
scroll to position [236, 0]
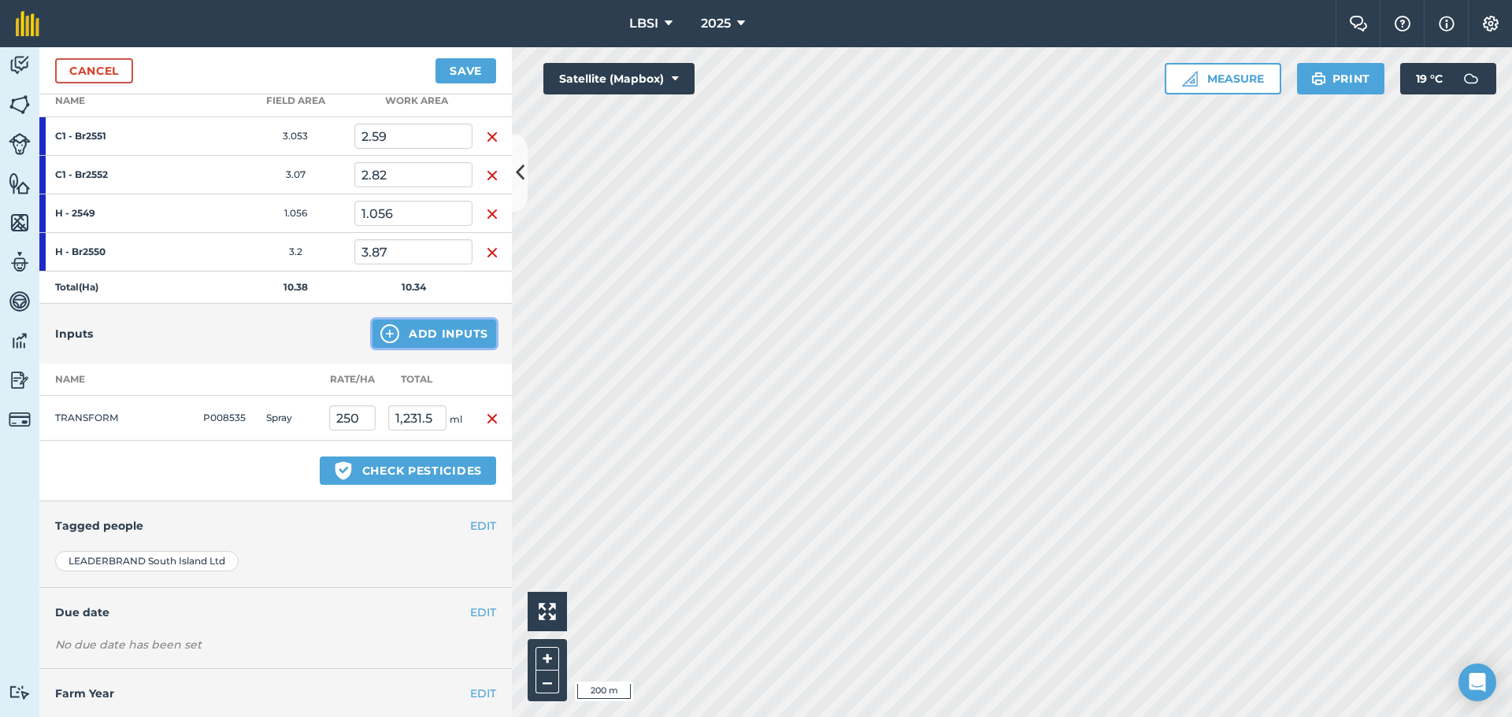
click at [380, 335] on img at bounding box center [389, 333] width 19 height 19
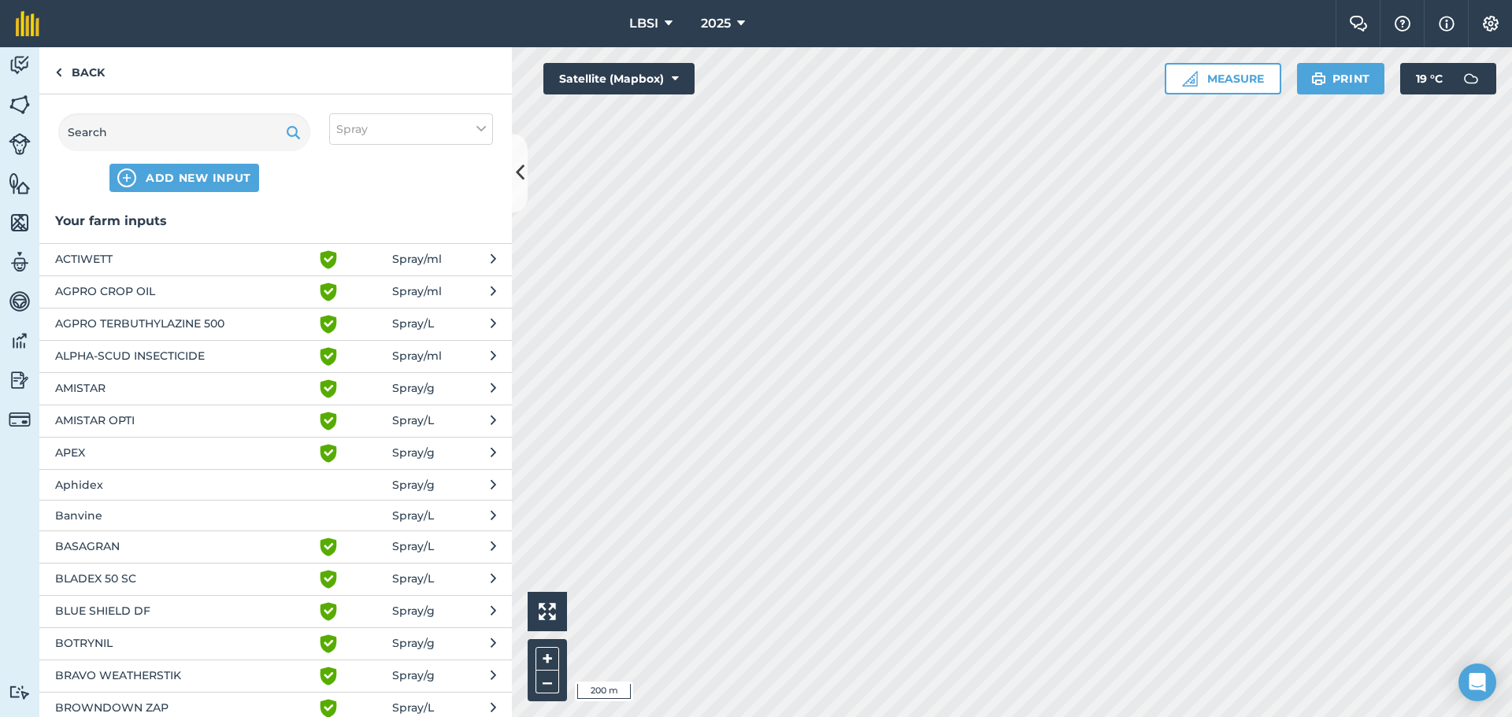
click at [138, 263] on span "ACTIWETT" at bounding box center [183, 259] width 257 height 19
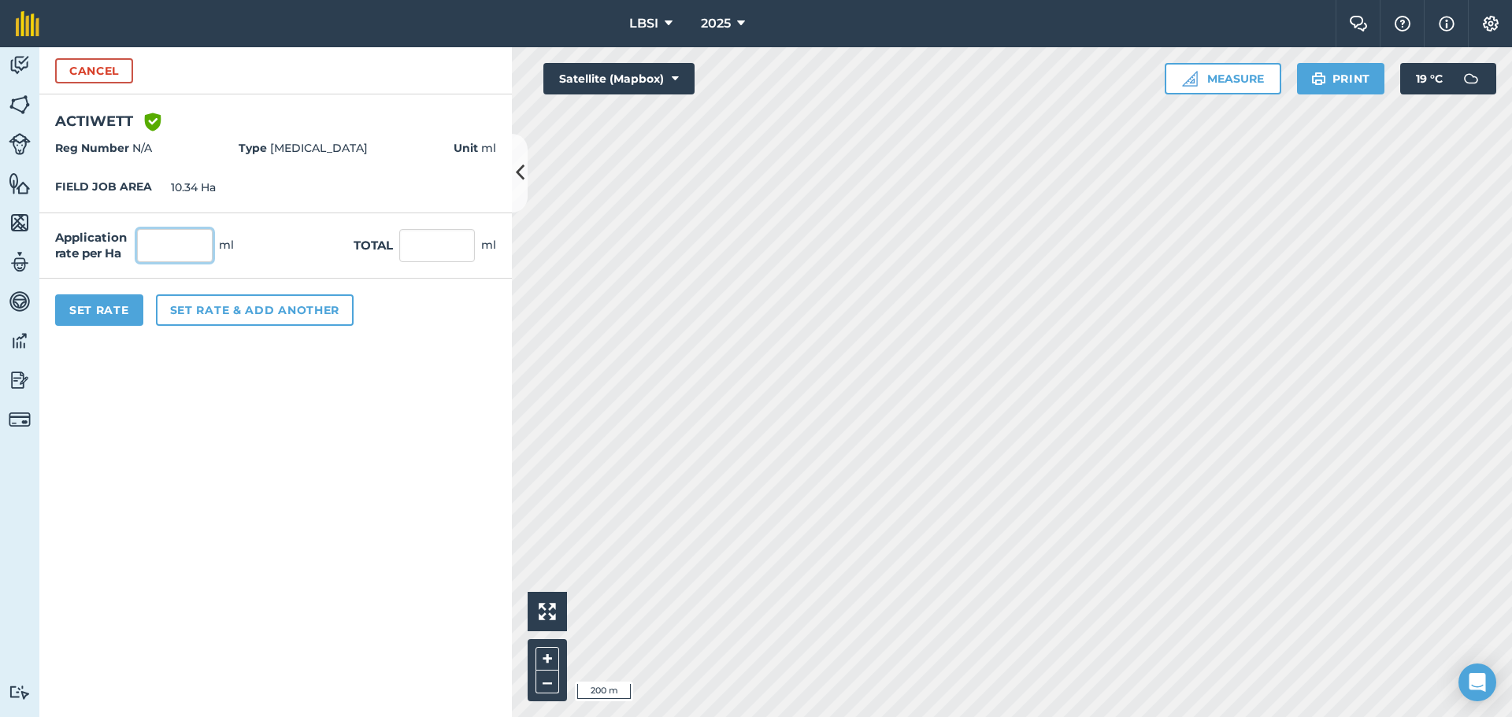
click at [151, 244] on input "text" at bounding box center [175, 245] width 76 height 33
type input "50"
type input "517"
click at [228, 320] on button "Set rate & add another" at bounding box center [255, 310] width 198 height 31
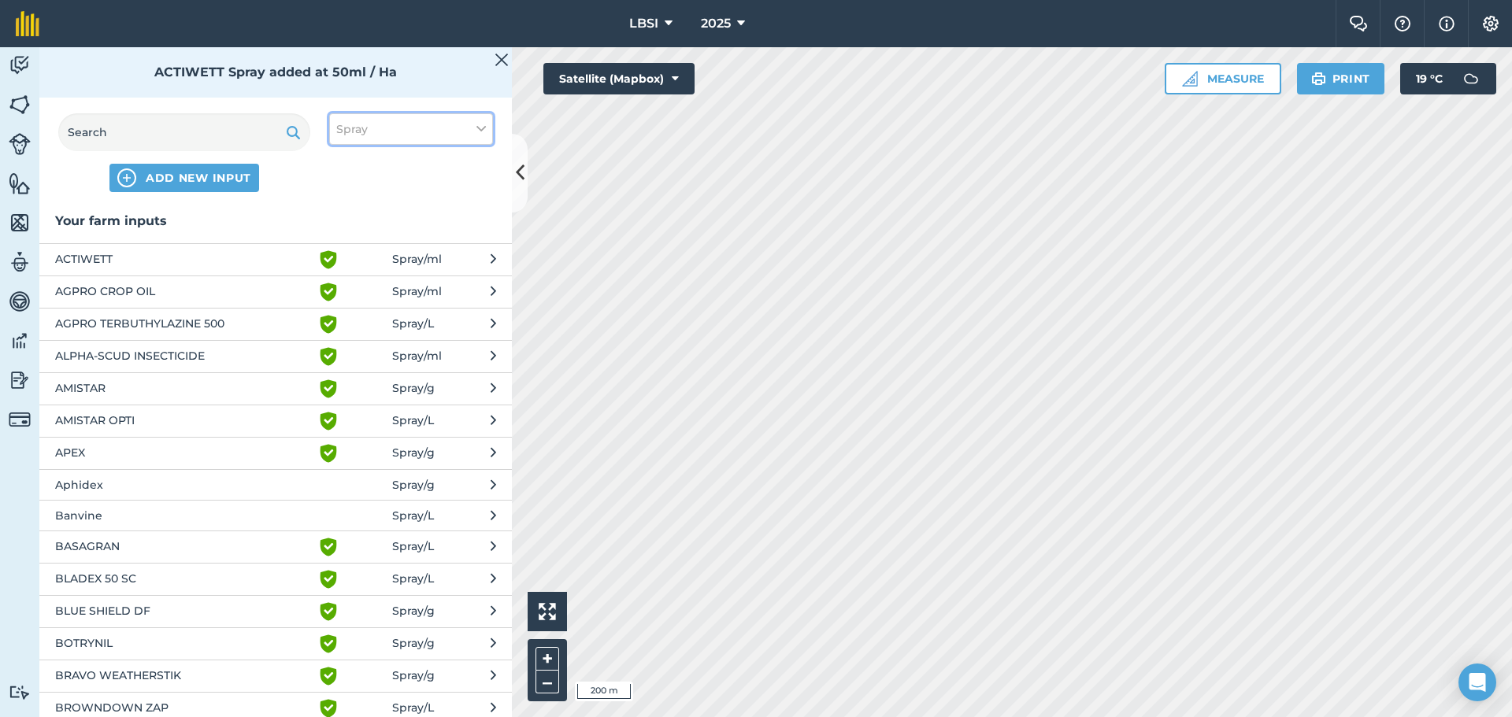
click at [480, 132] on icon at bounding box center [480, 128] width 9 height 17
click at [346, 278] on label "Other" at bounding box center [411, 280] width 150 height 17
click at [346, 278] on input "Other" at bounding box center [341, 277] width 10 height 10
checkbox input "true"
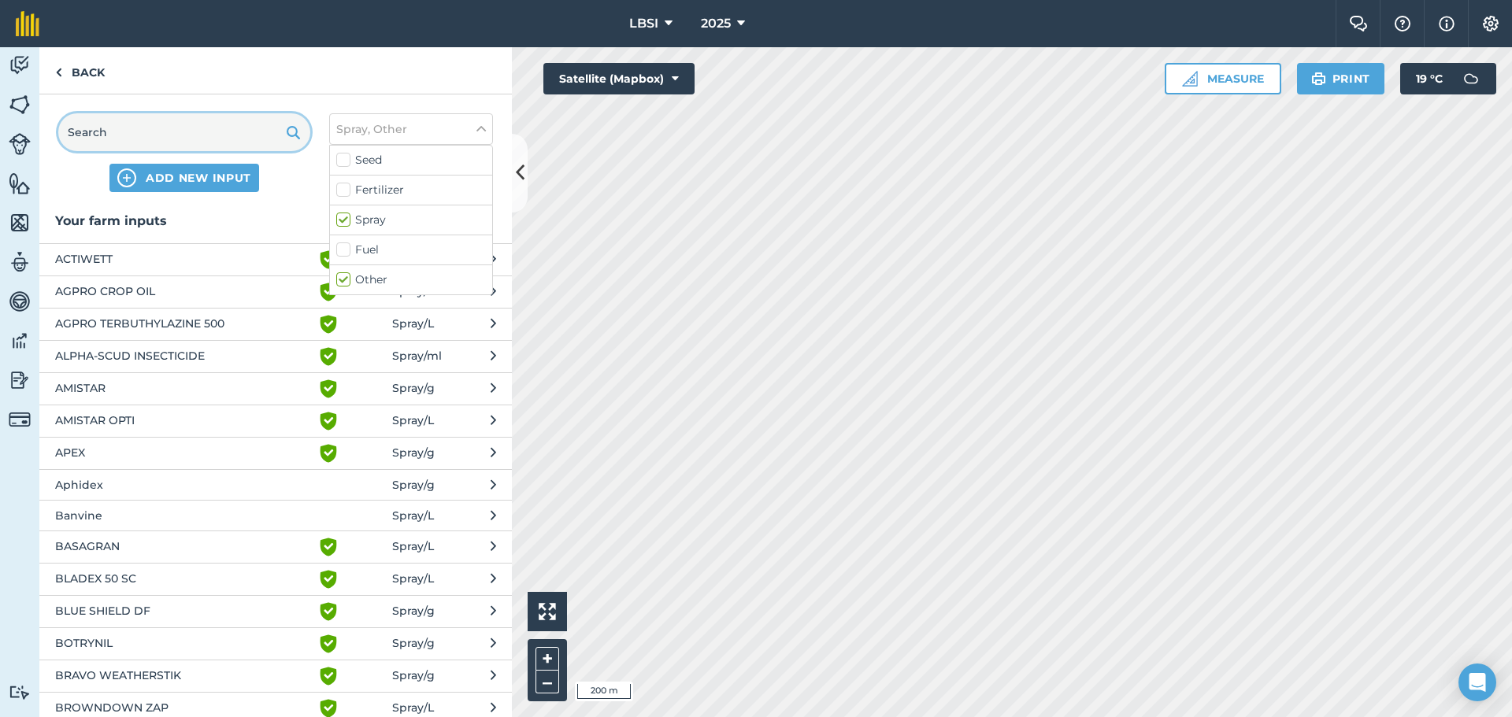
click at [144, 140] on input "text" at bounding box center [184, 132] width 252 height 38
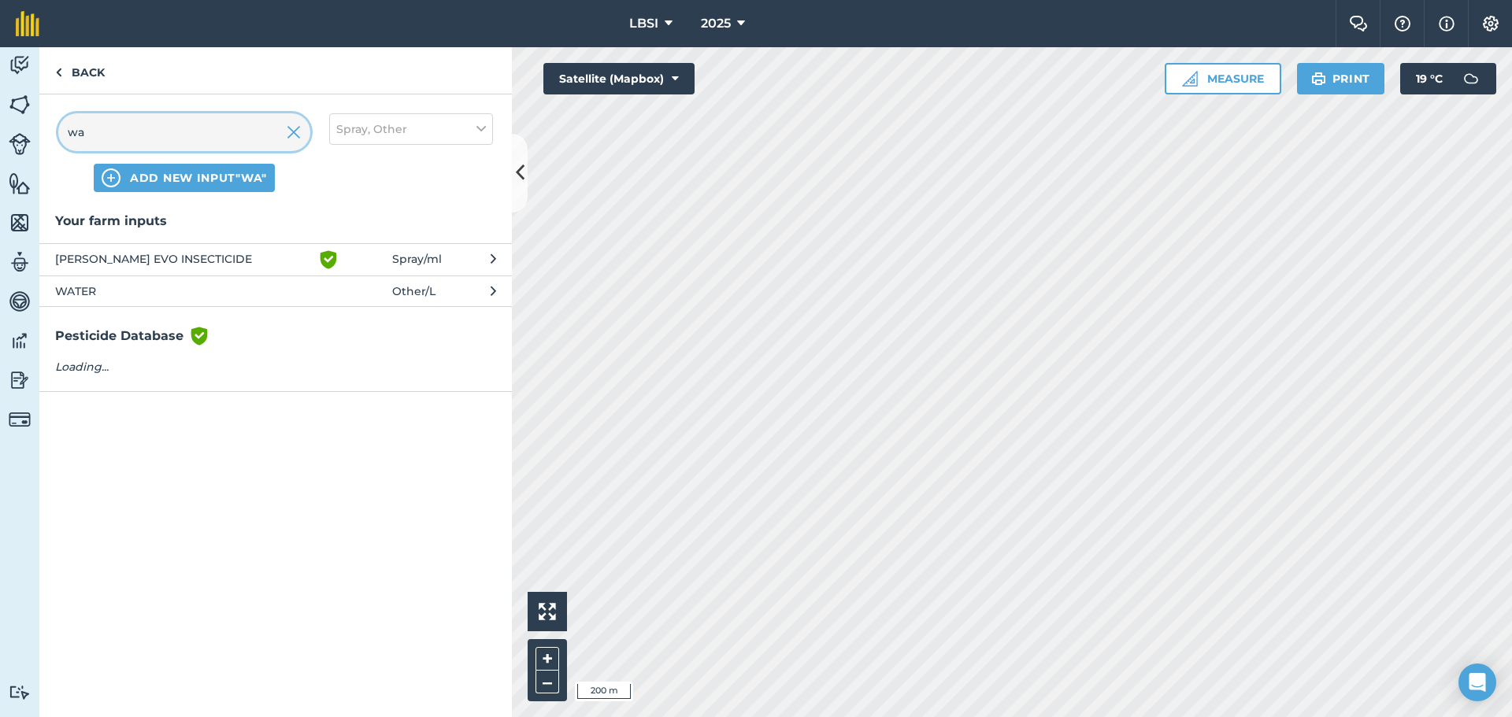
type input "wa"
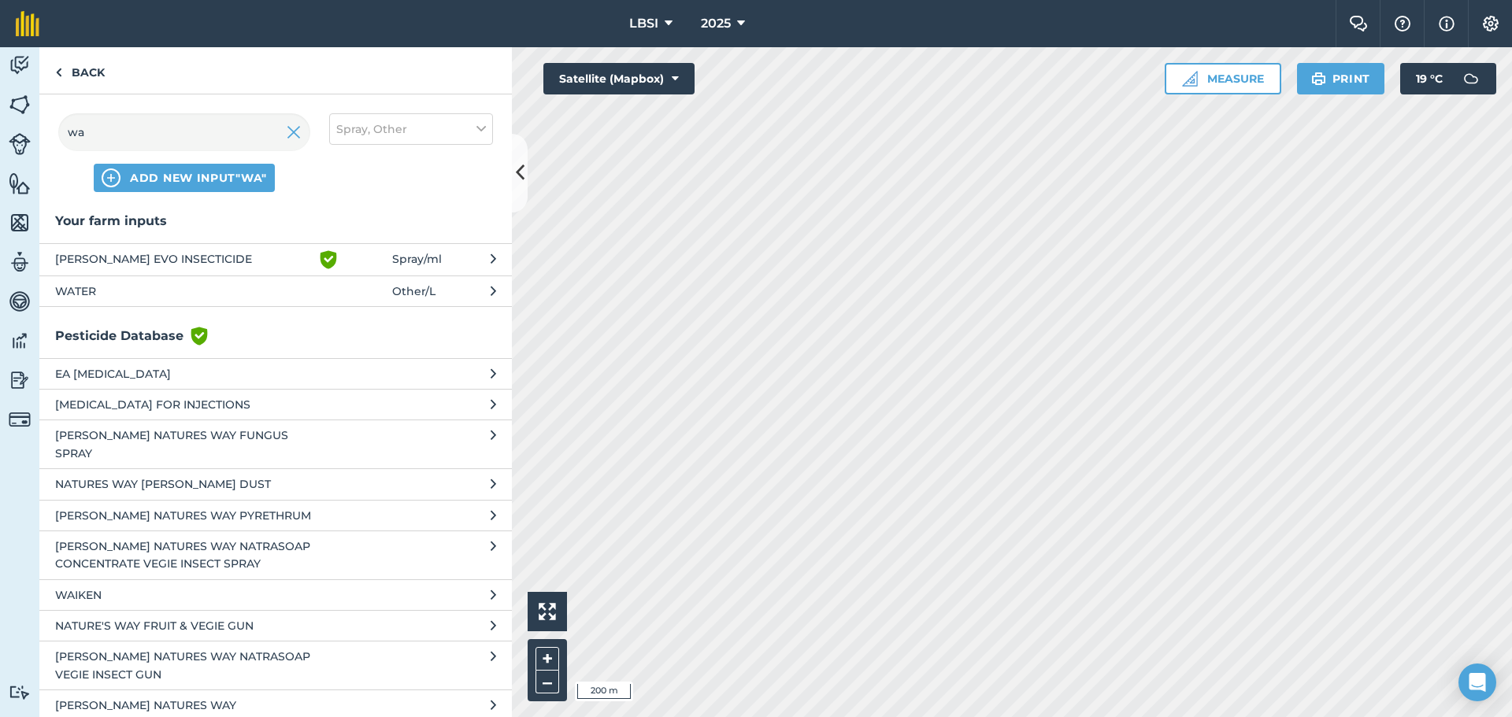
click at [129, 293] on span "WATER" at bounding box center [183, 291] width 257 height 17
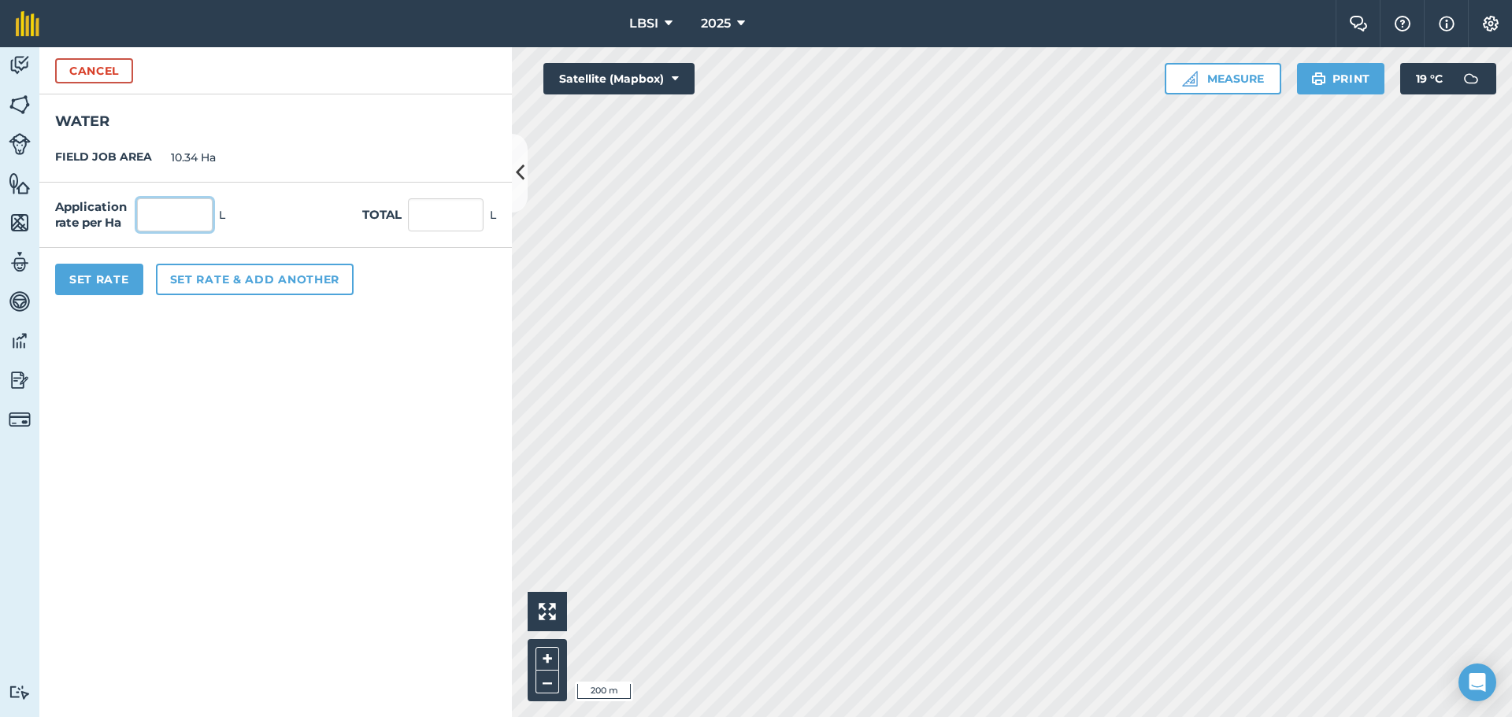
click at [175, 220] on input "text" at bounding box center [175, 214] width 76 height 33
type input "2"
type input "300"
type input "3,102"
click at [105, 280] on button "Set Rate" at bounding box center [99, 279] width 88 height 31
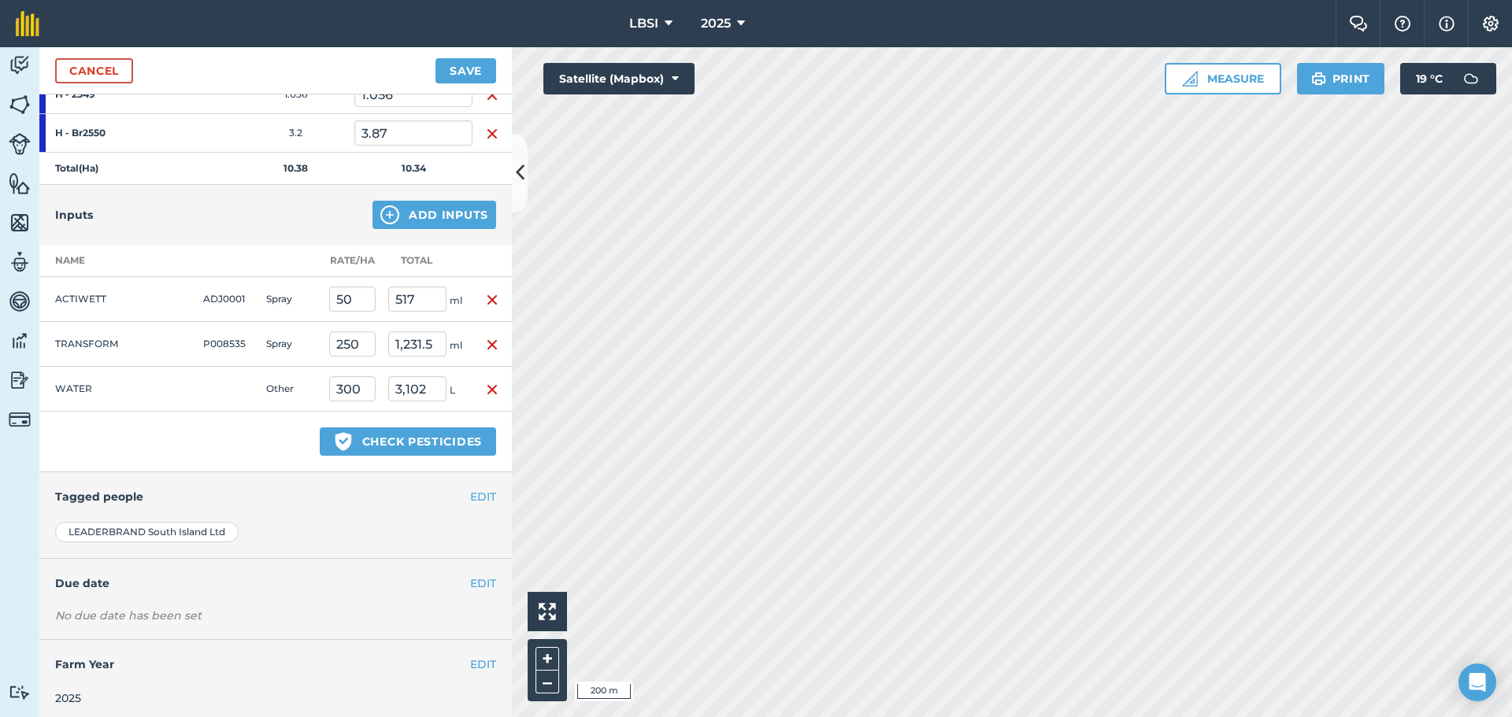
scroll to position [361, 0]
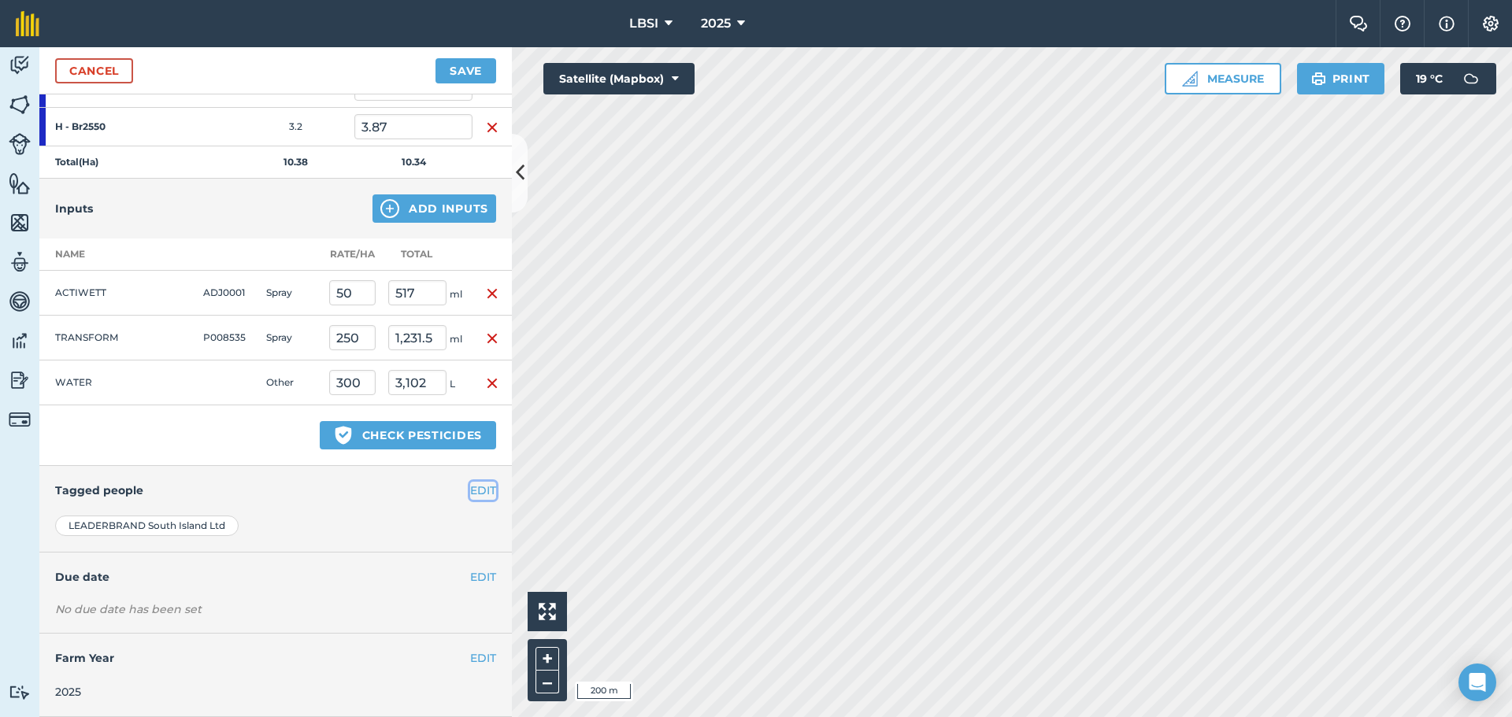
click at [470, 489] on button "EDIT" at bounding box center [483, 490] width 26 height 17
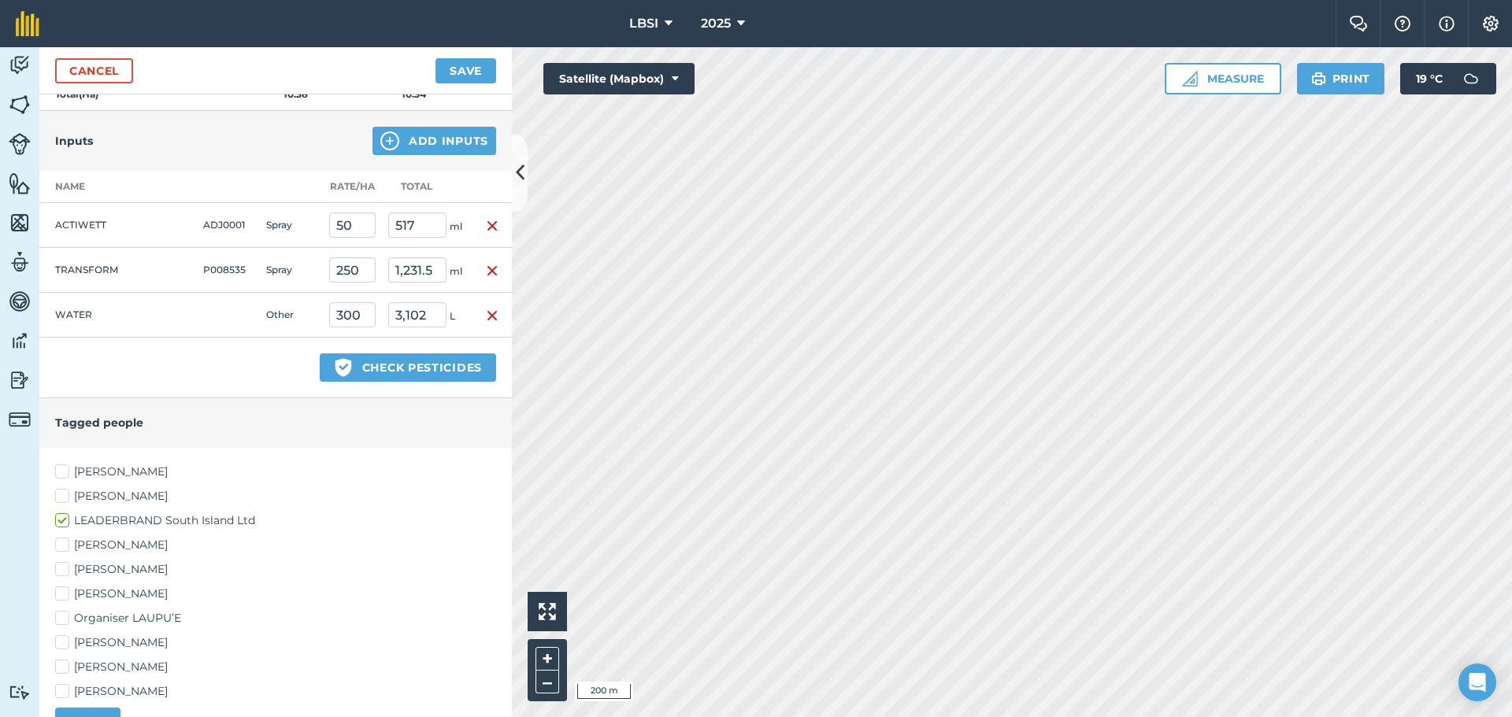
scroll to position [632, 0]
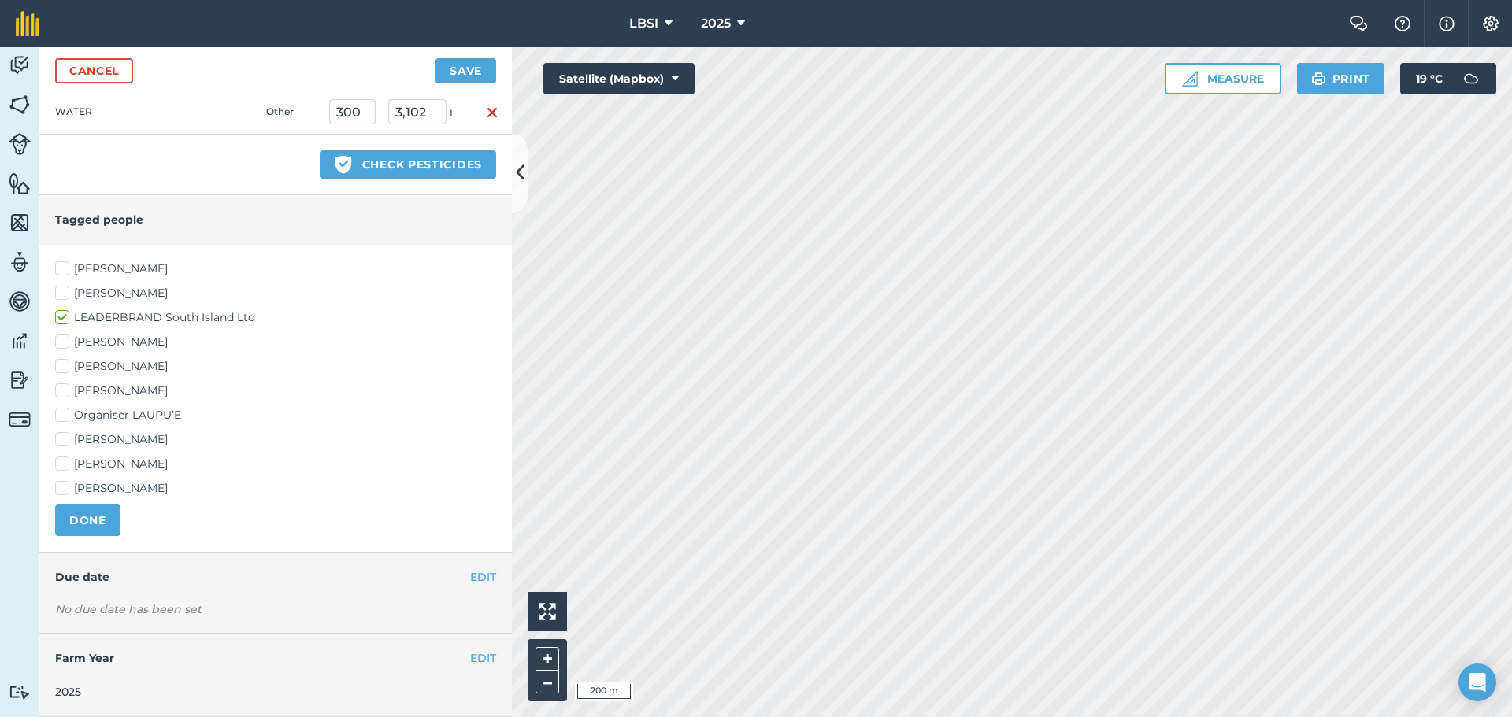
click at [65, 439] on label "[PERSON_NAME]" at bounding box center [275, 440] width 441 height 17
click at [65, 439] on input "[PERSON_NAME]" at bounding box center [60, 437] width 10 height 10
checkbox input "true"
click at [62, 395] on label "[PERSON_NAME]" at bounding box center [275, 391] width 441 height 17
click at [62, 393] on input "[PERSON_NAME]" at bounding box center [60, 388] width 10 height 10
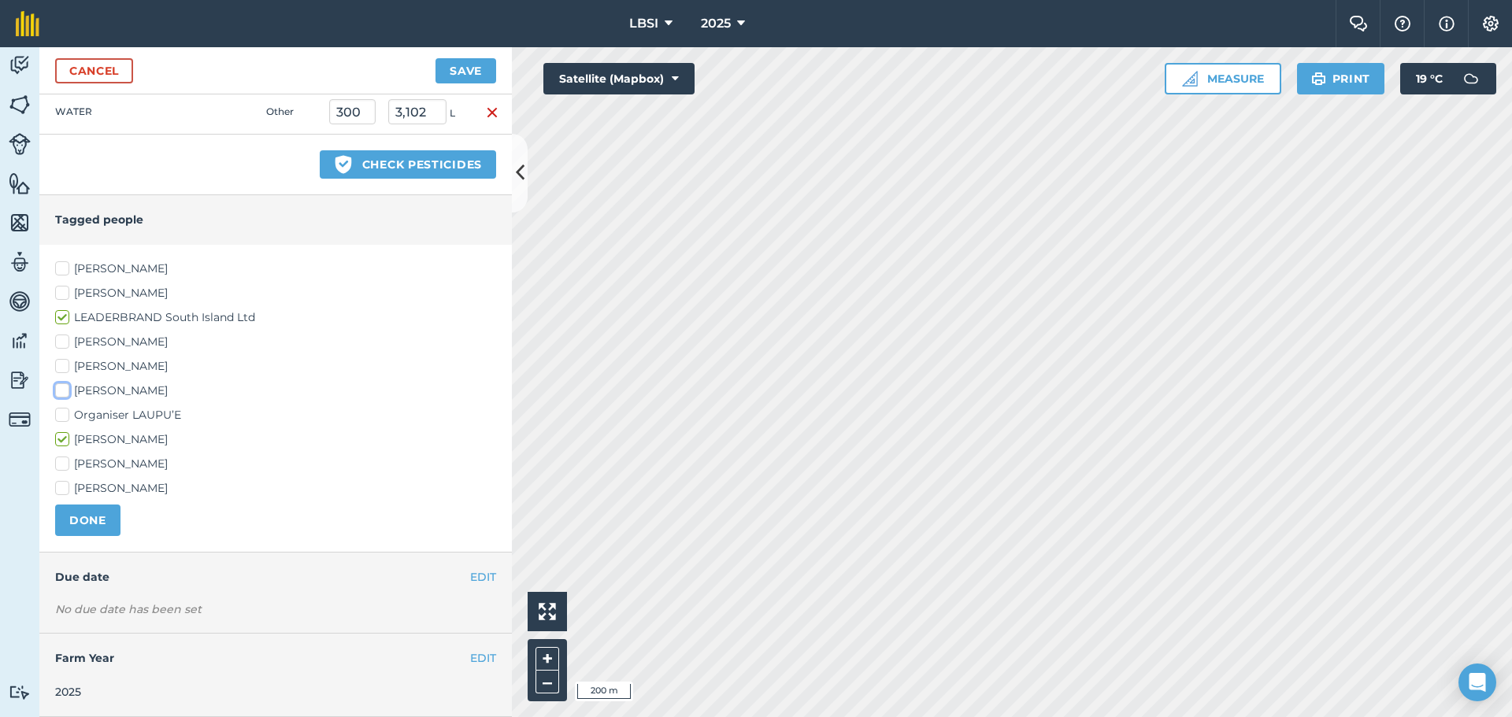
checkbox input "true"
drag, startPoint x: 87, startPoint y: 520, endPoint x: 194, endPoint y: 549, distance: 111.0
click at [89, 519] on button "DONE" at bounding box center [87, 520] width 65 height 31
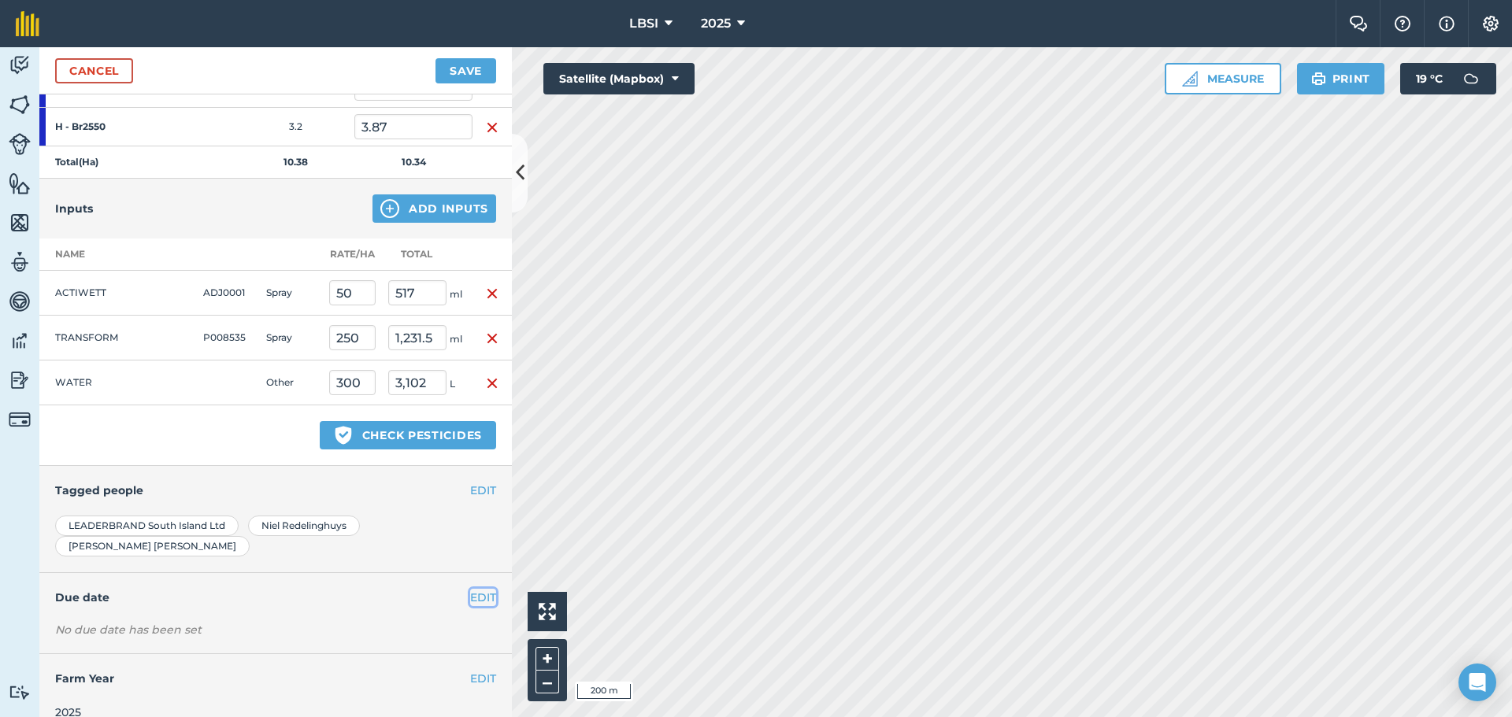
click at [470, 589] on button "EDIT" at bounding box center [483, 597] width 26 height 17
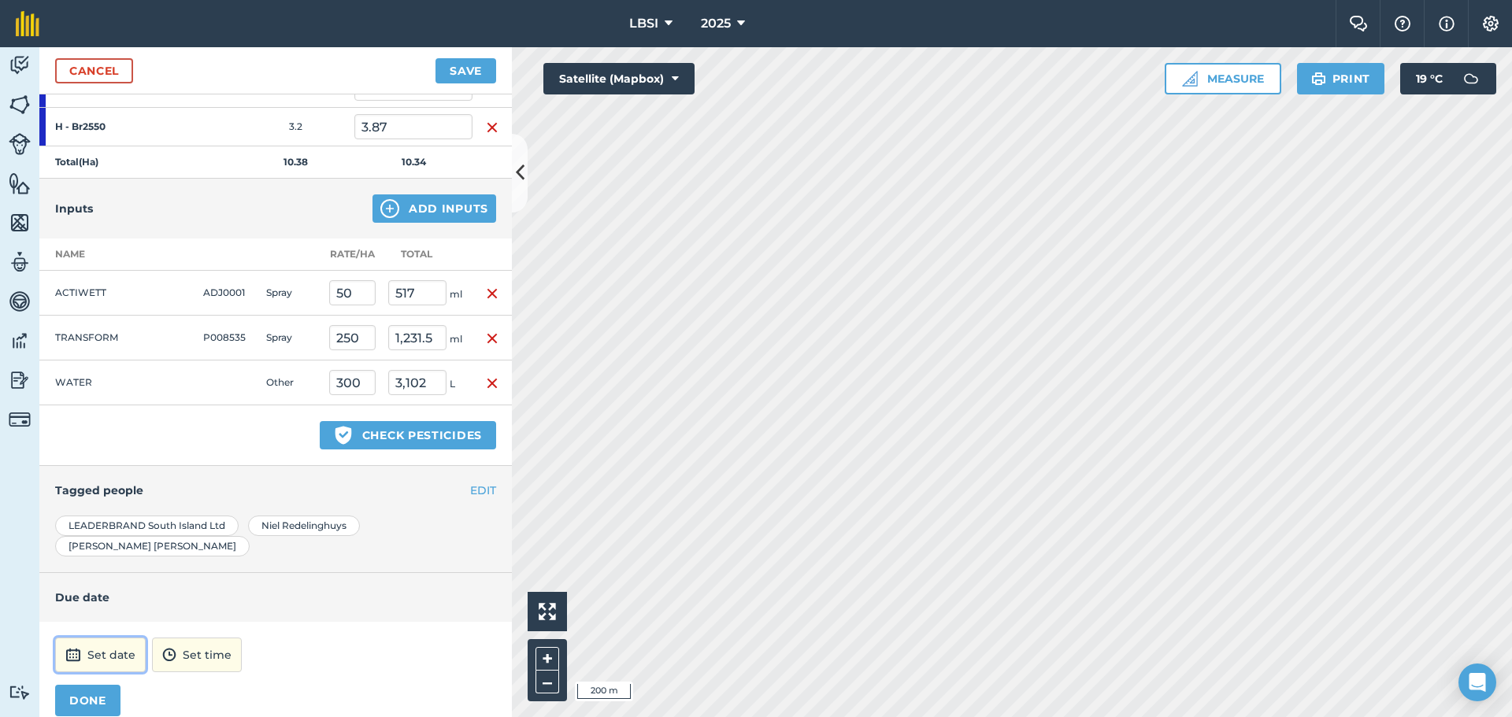
click at [107, 638] on button "Set date" at bounding box center [100, 655] width 91 height 35
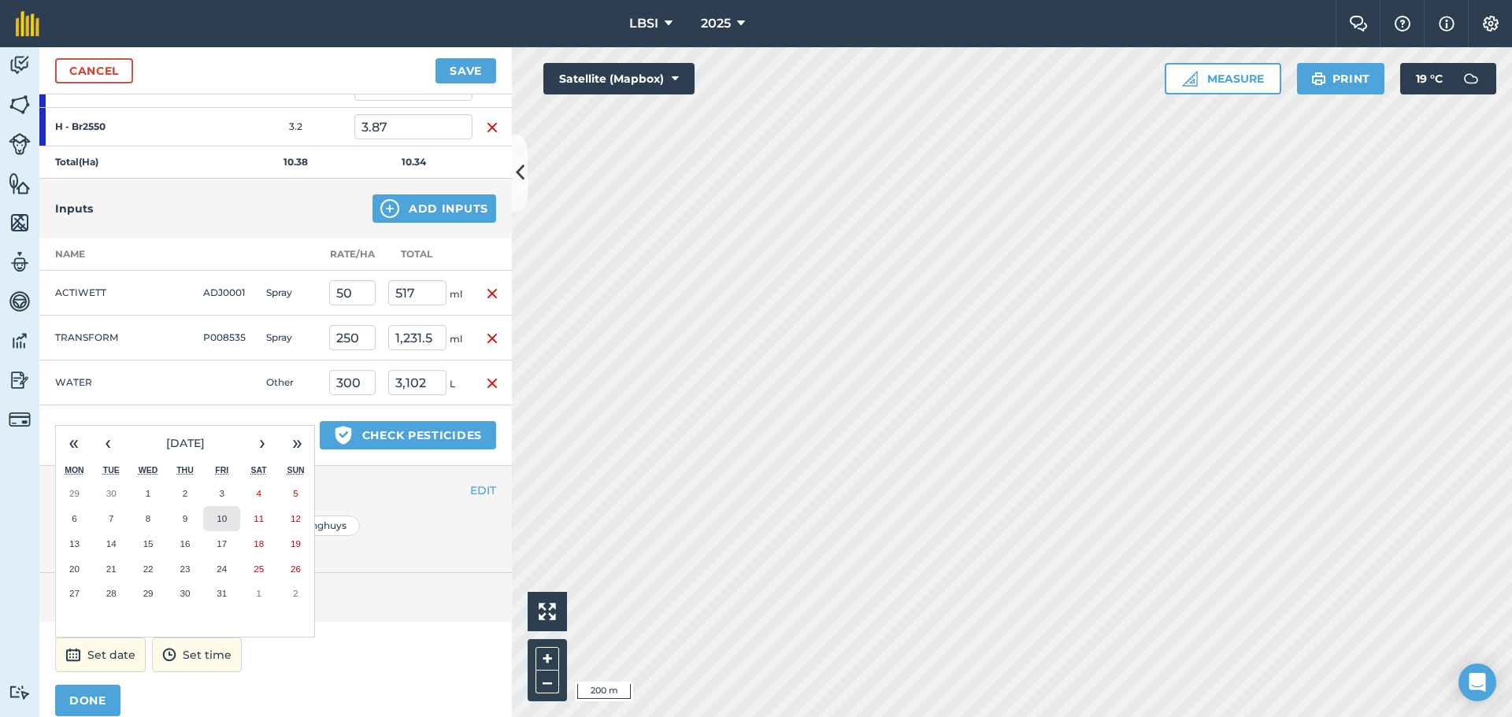
click at [228, 506] on button "10" at bounding box center [221, 518] width 37 height 25
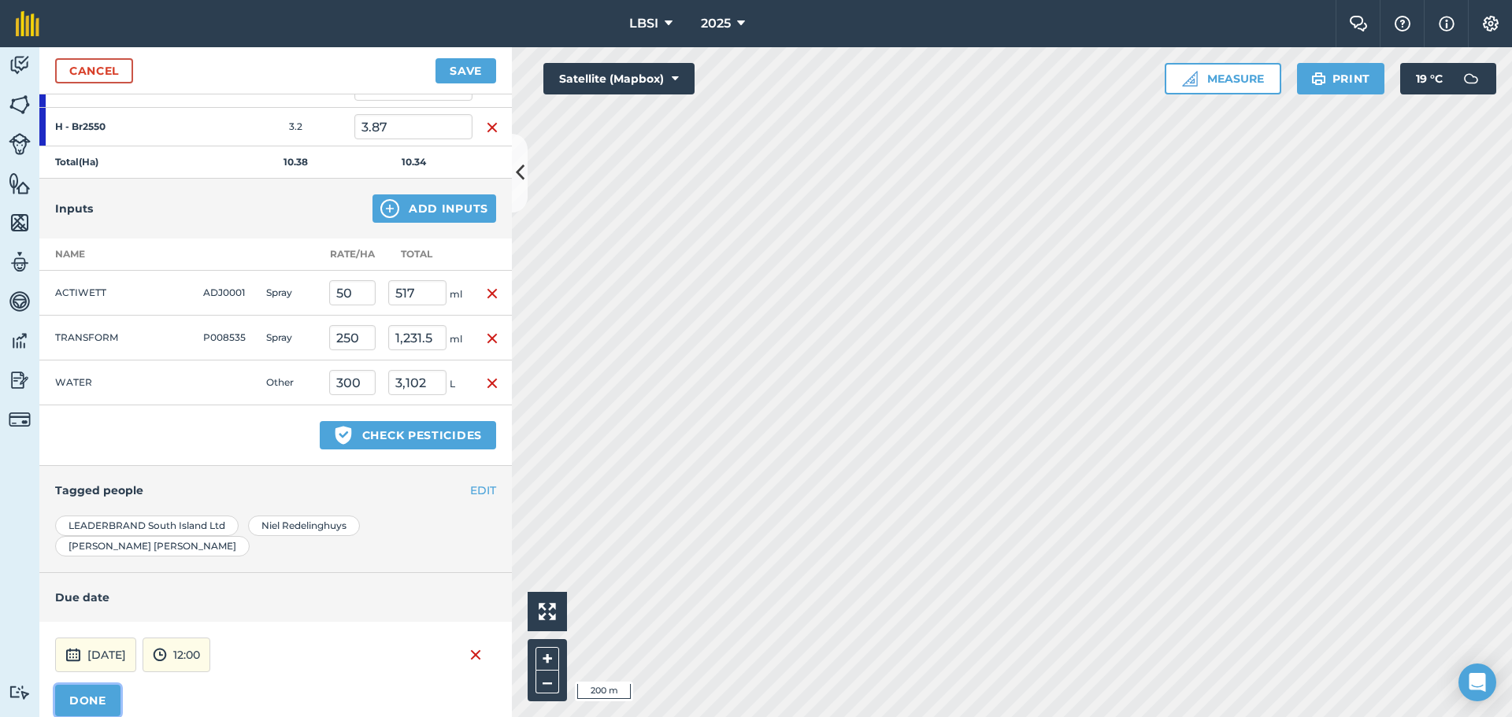
click at [103, 685] on button "DONE" at bounding box center [87, 700] width 65 height 31
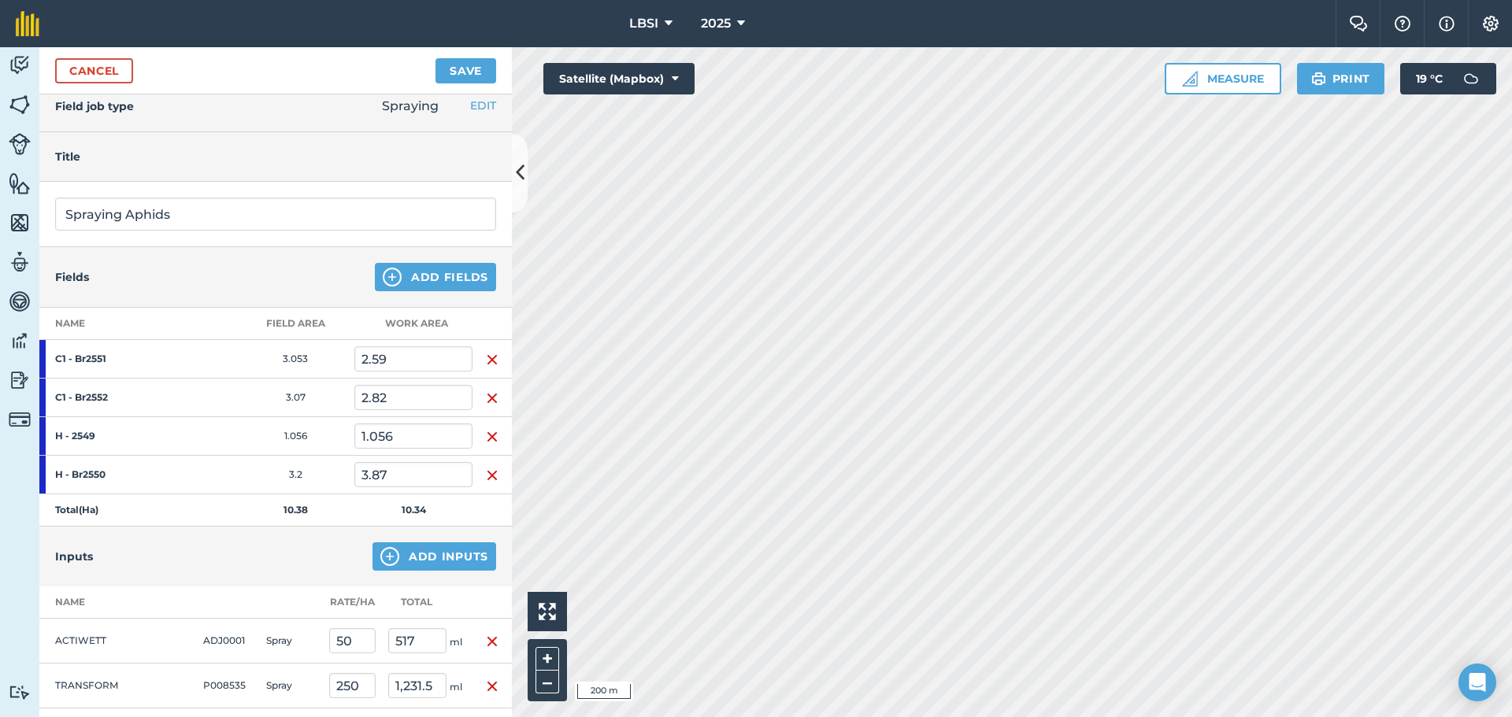
scroll to position [0, 0]
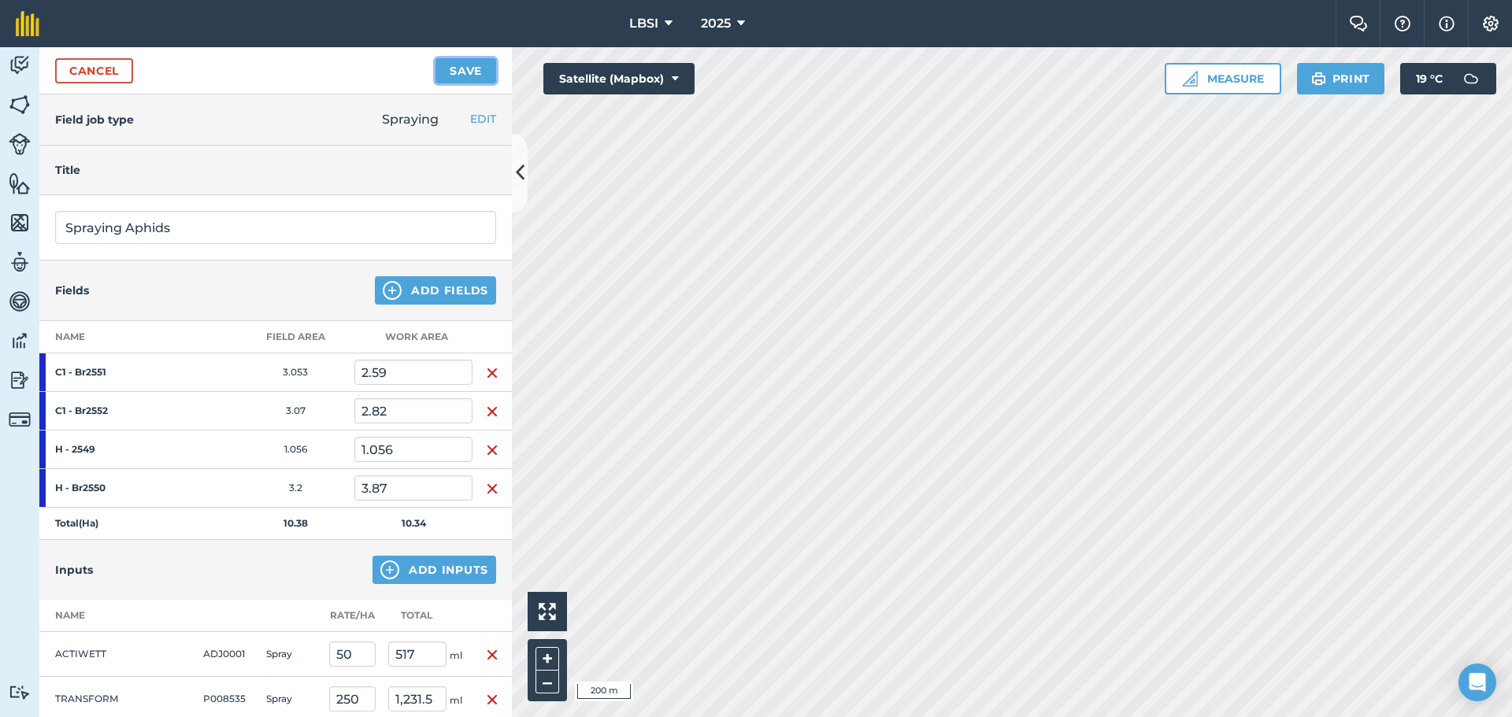
click at [476, 75] on button "Save" at bounding box center [465, 70] width 61 height 25
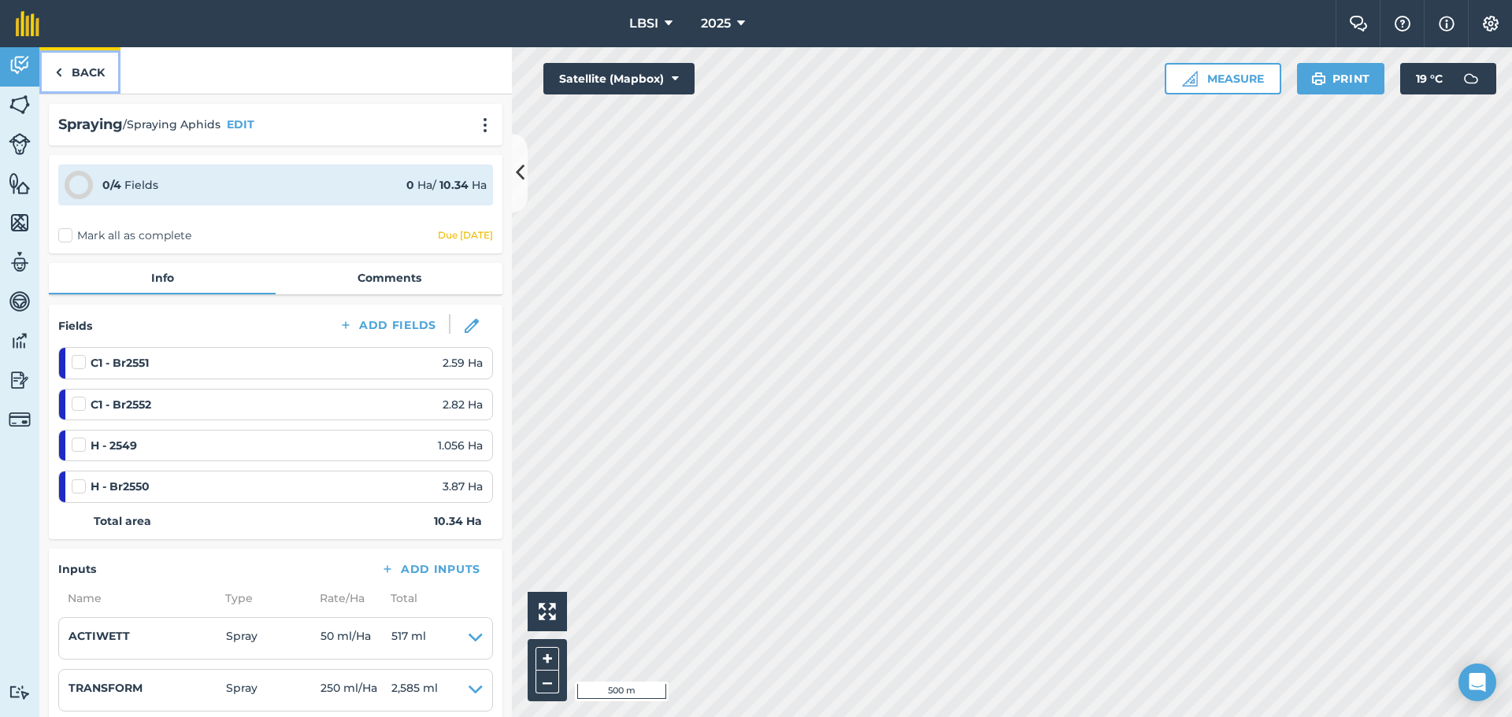
click at [56, 76] on img at bounding box center [58, 72] width 7 height 19
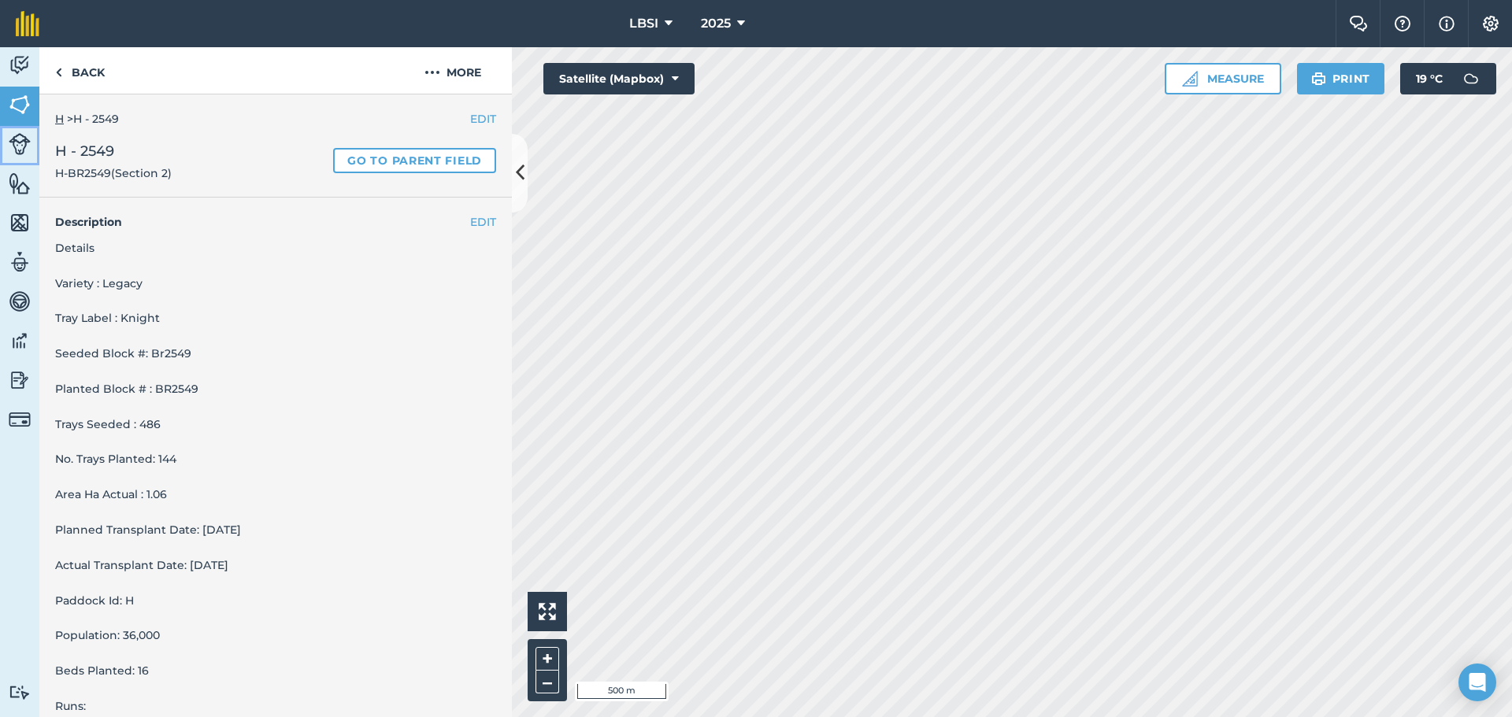
click at [26, 146] on img at bounding box center [20, 144] width 22 height 22
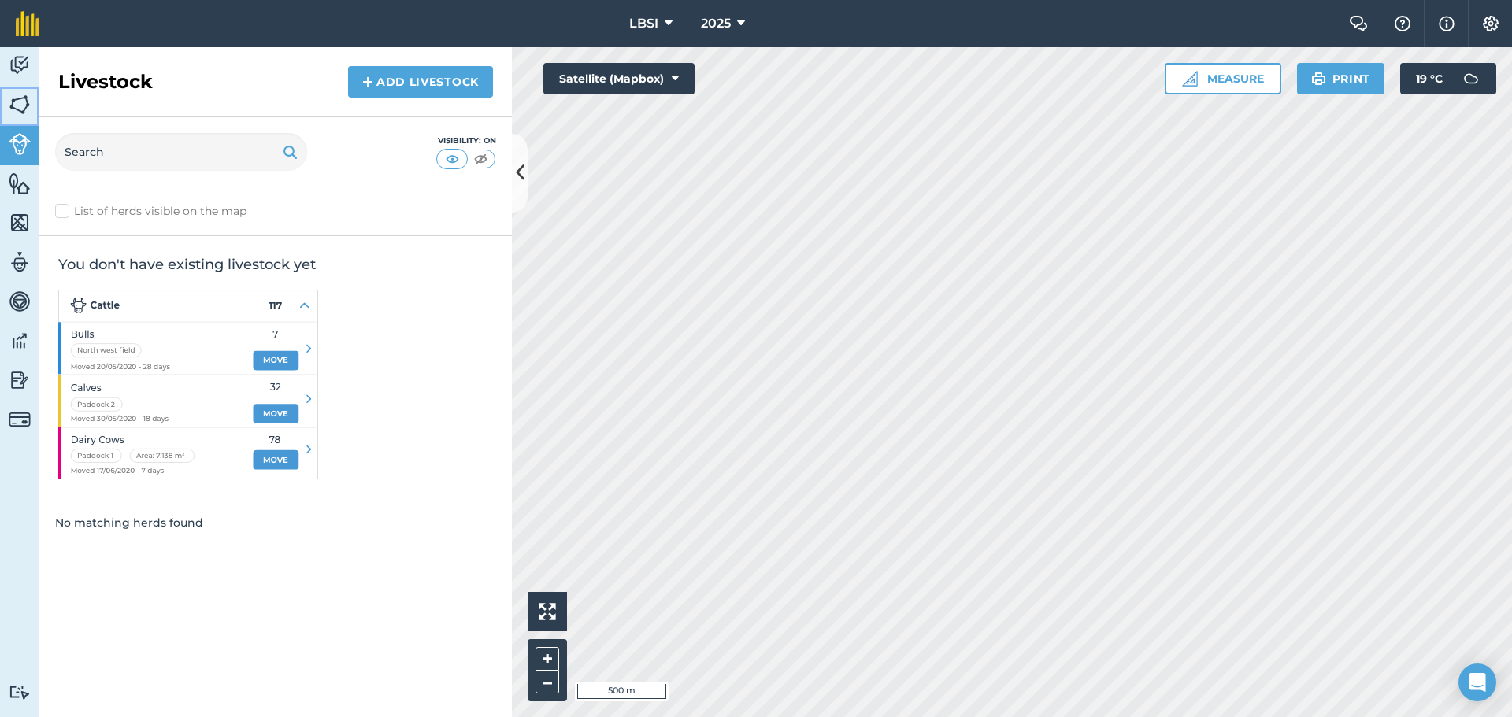
click at [26, 105] on img at bounding box center [20, 105] width 22 height 24
